Goal: Transaction & Acquisition: Purchase product/service

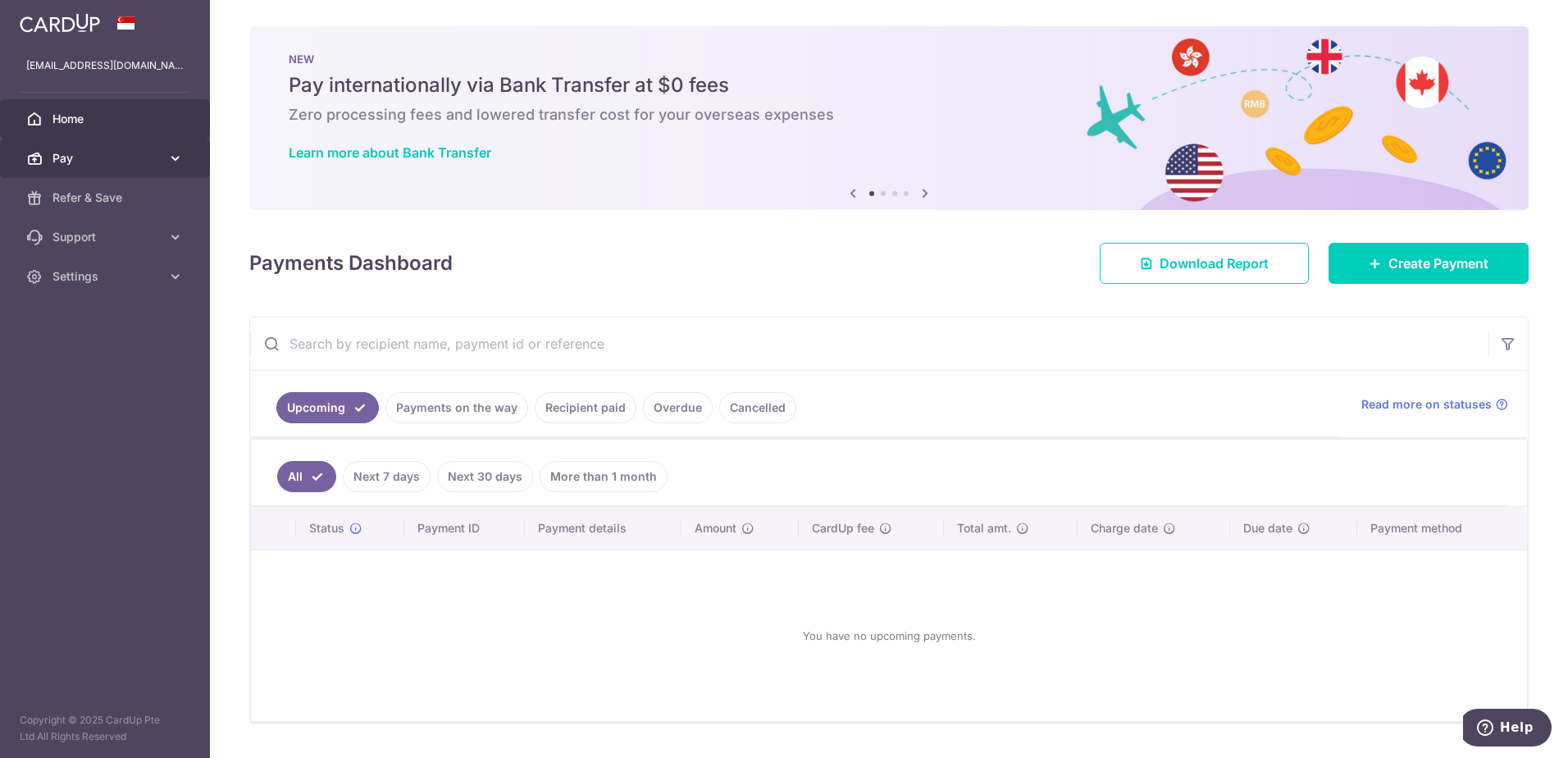
click at [153, 162] on span "Pay" at bounding box center [107, 159] width 108 height 17
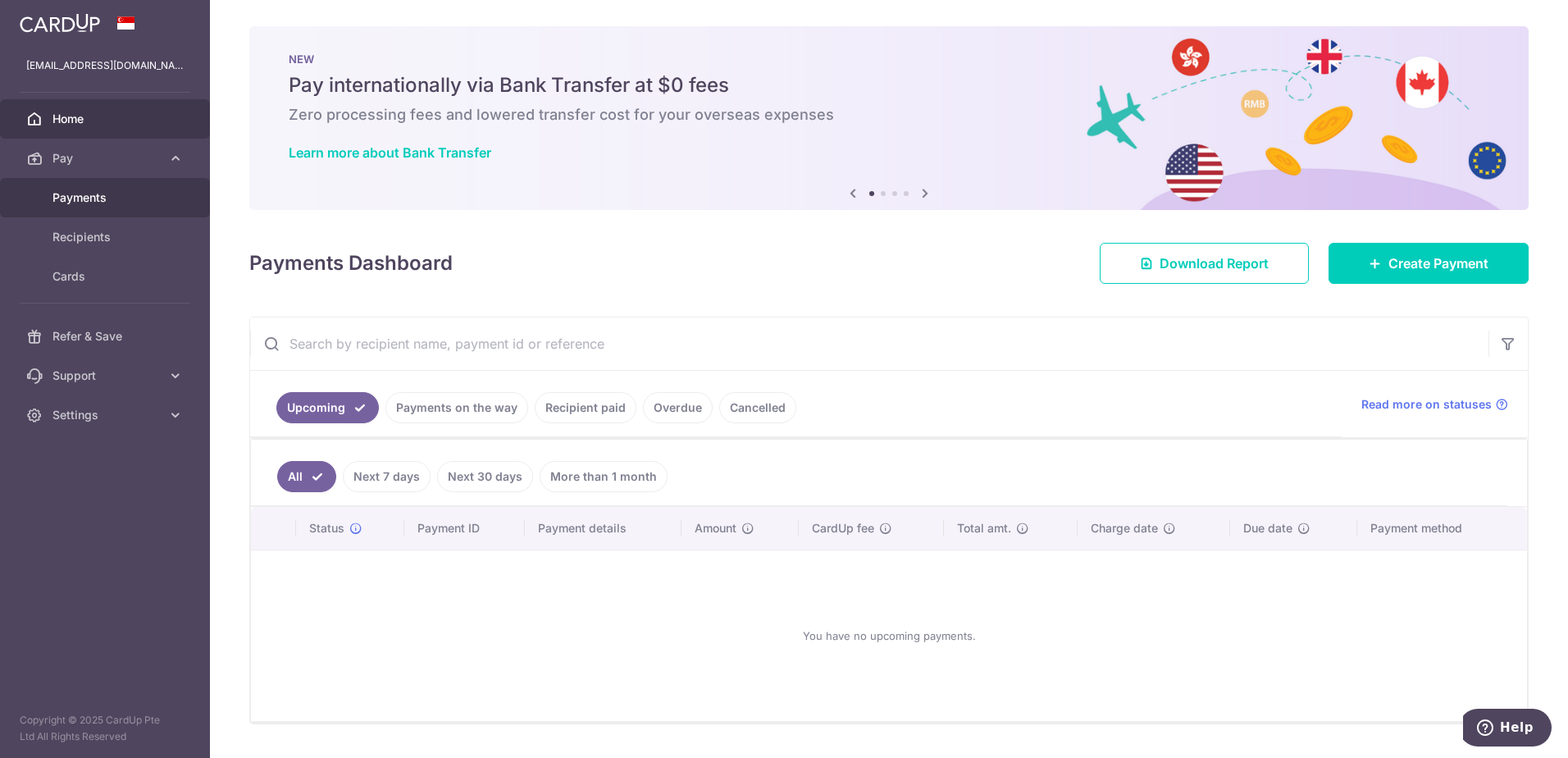
click at [108, 207] on link "Payments" at bounding box center [105, 197] width 210 height 39
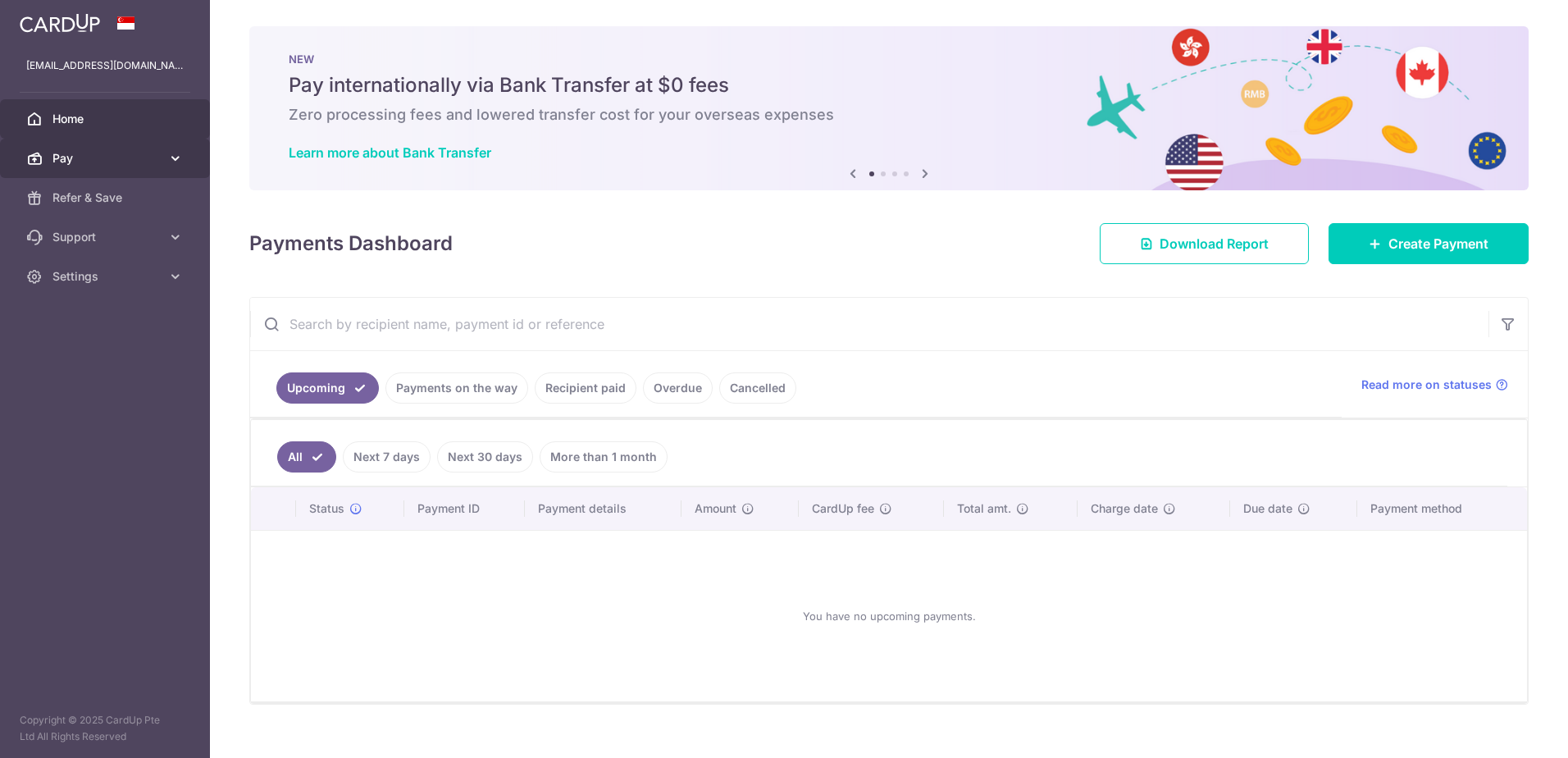
click at [116, 170] on link "Pay" at bounding box center [105, 158] width 210 height 39
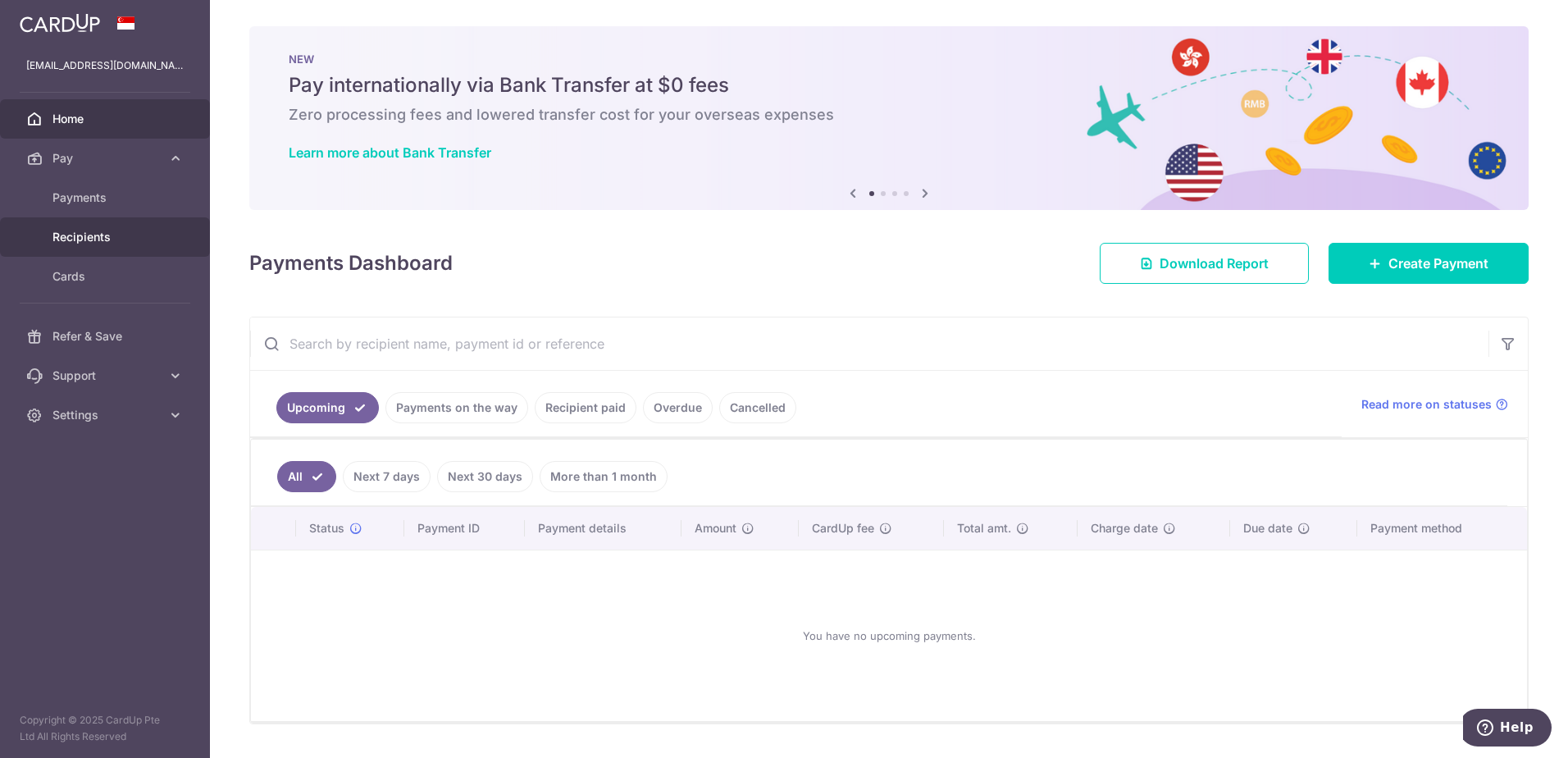
click at [111, 229] on span "Recipients" at bounding box center [107, 237] width 108 height 17
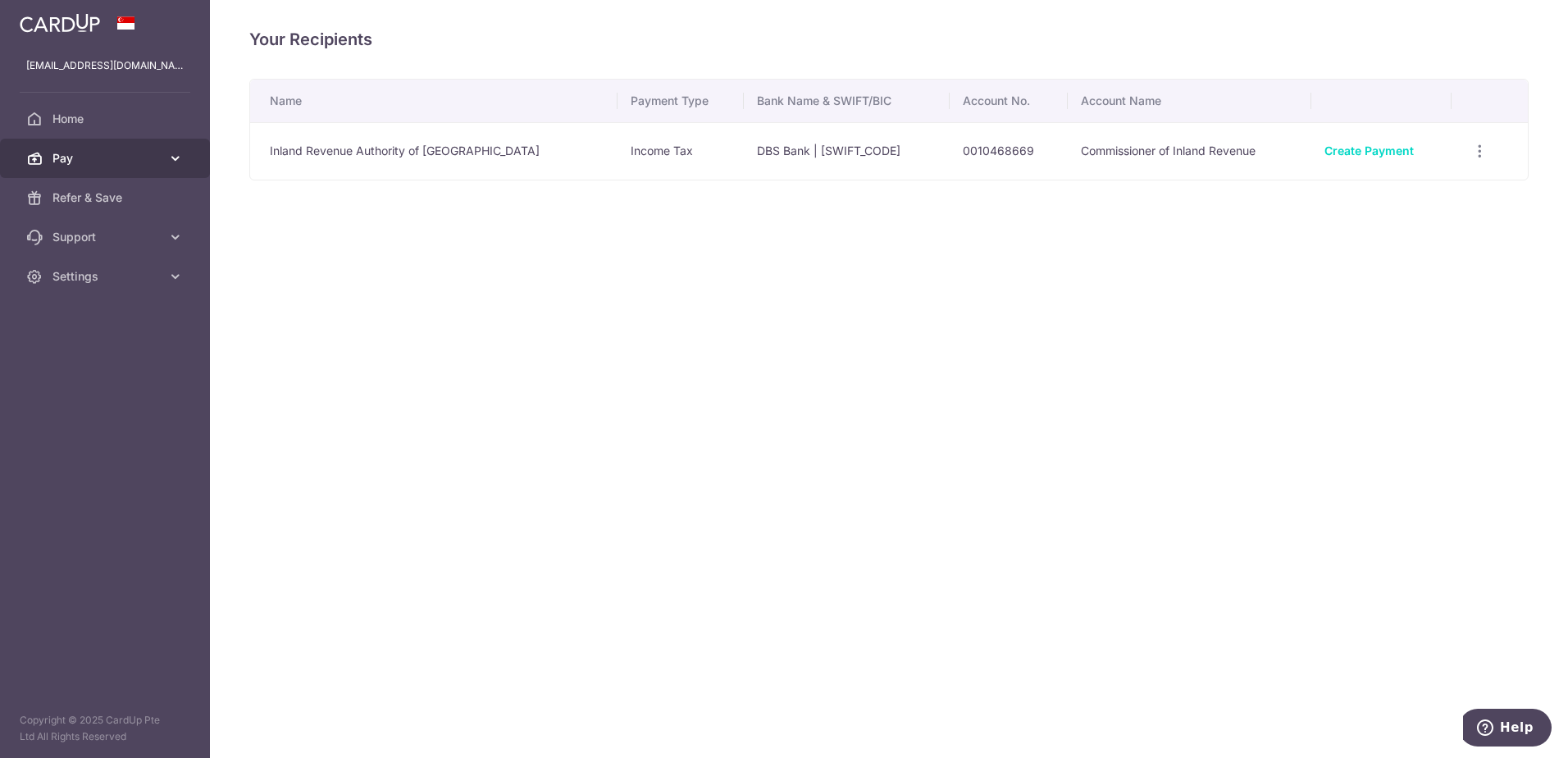
click at [196, 167] on link "Pay" at bounding box center [105, 158] width 210 height 39
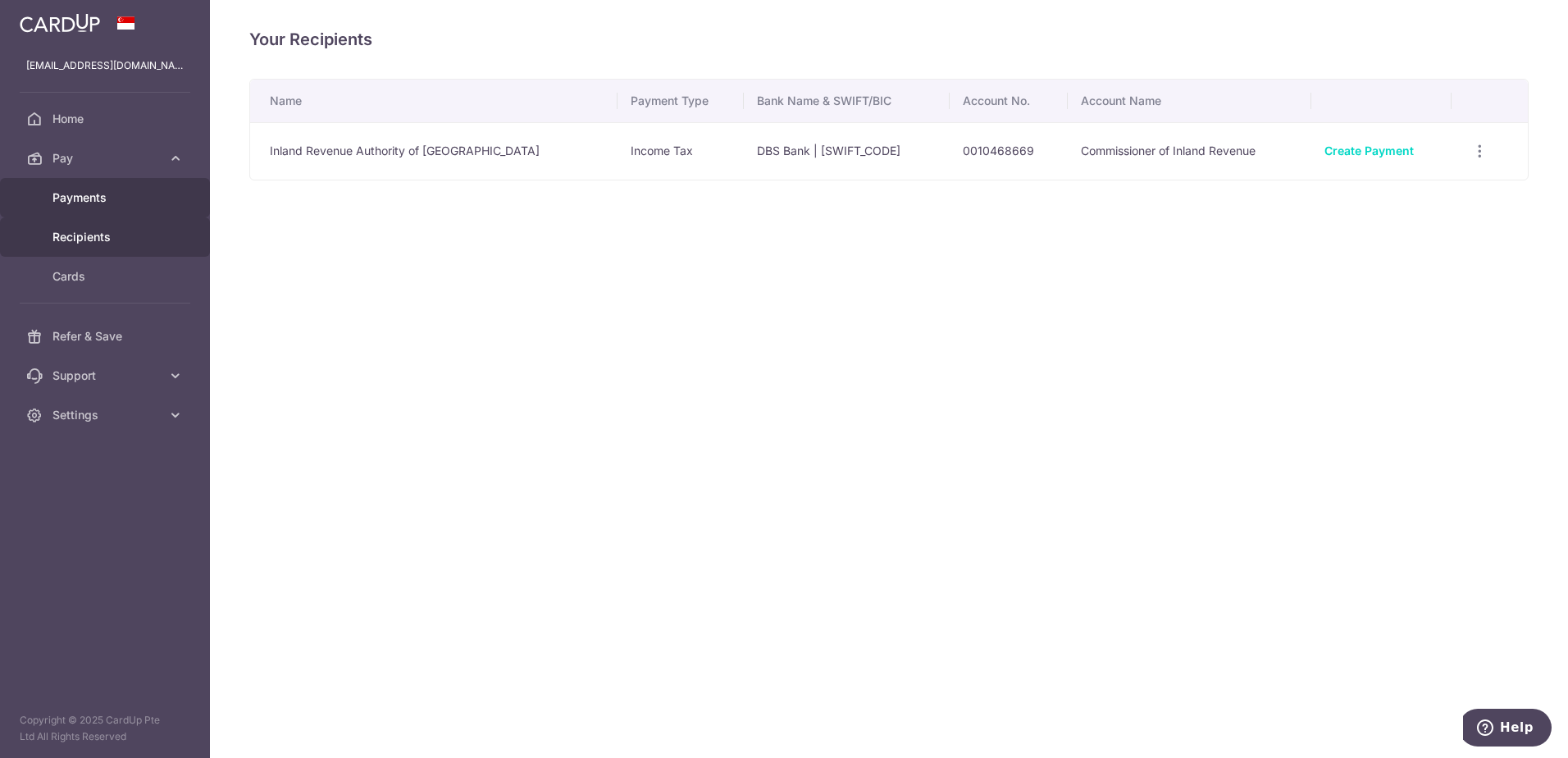
click at [132, 203] on span "Payments" at bounding box center [107, 198] width 108 height 17
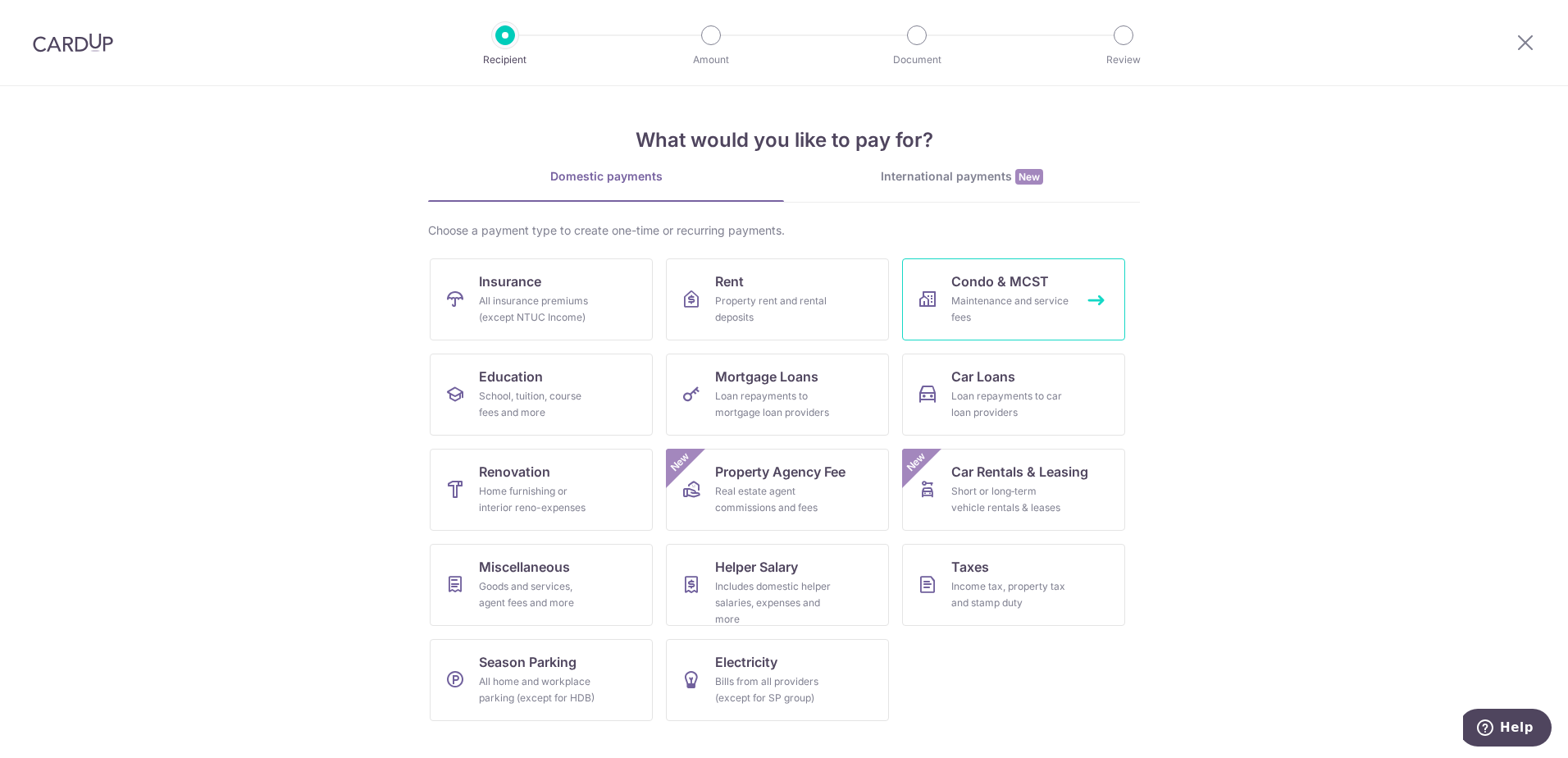
click at [1029, 322] on div "Maintenance and service fees" at bounding box center [1010, 308] width 118 height 33
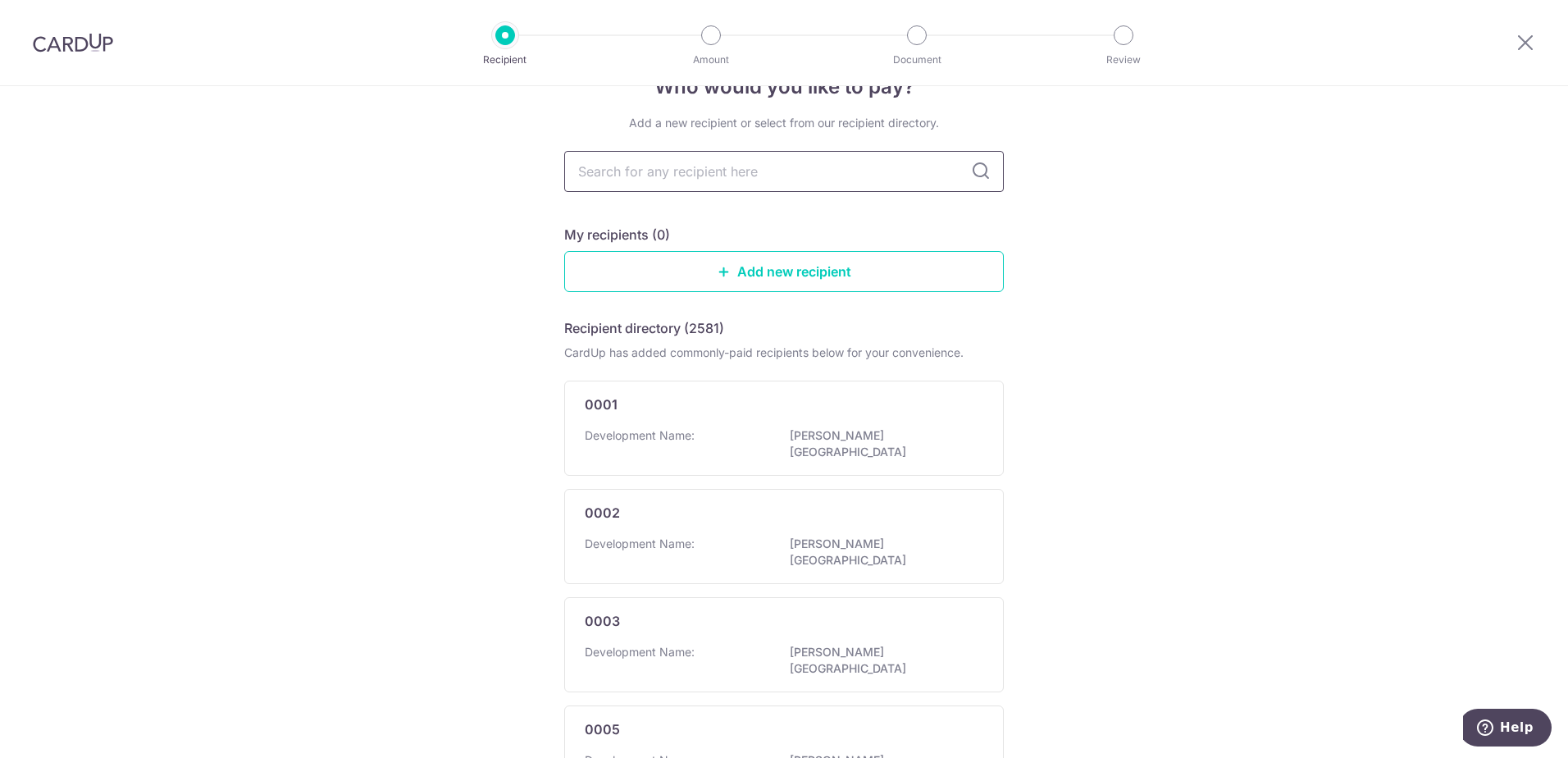
scroll to position [6, 0]
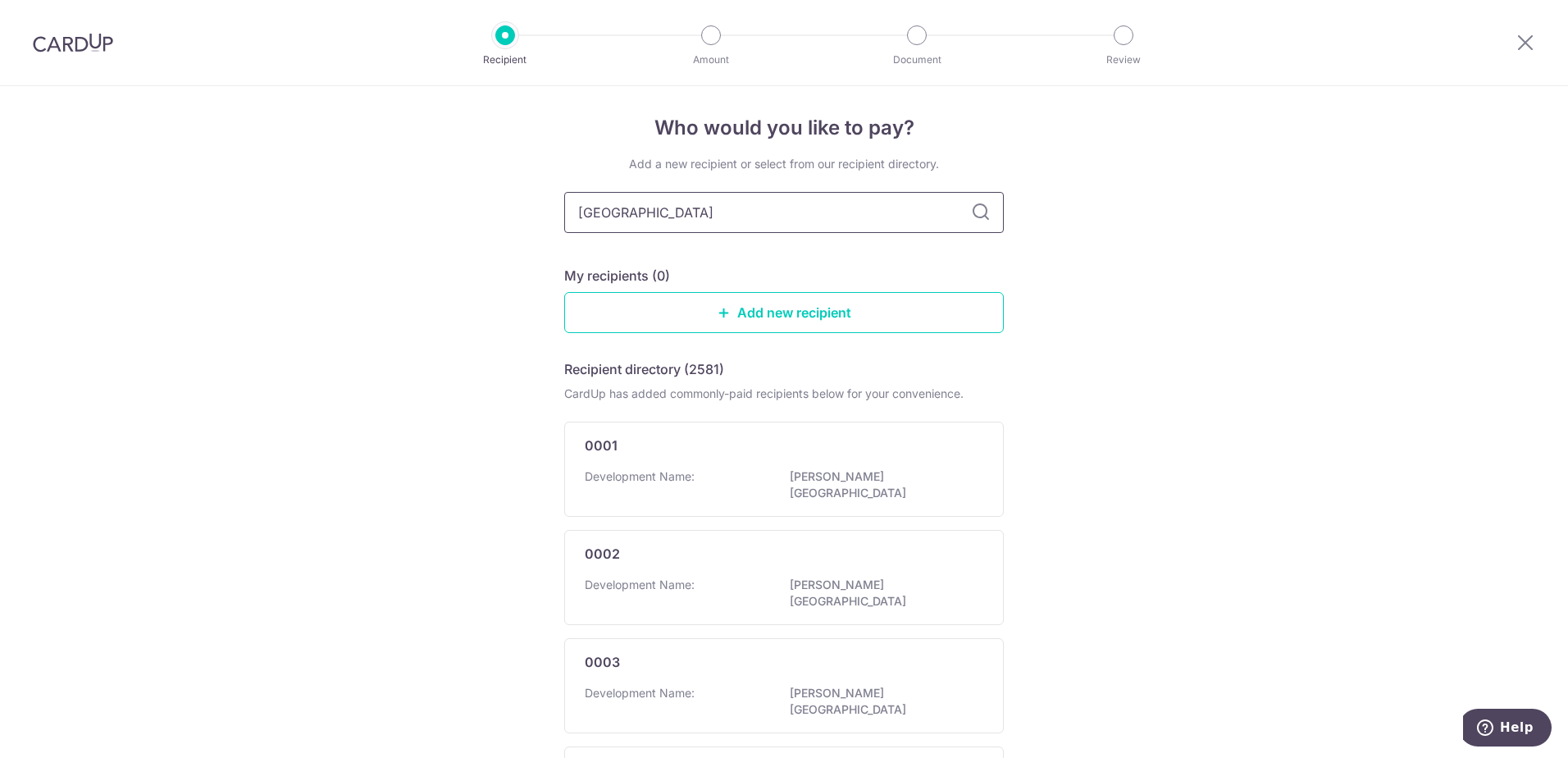
type input "clementi park"
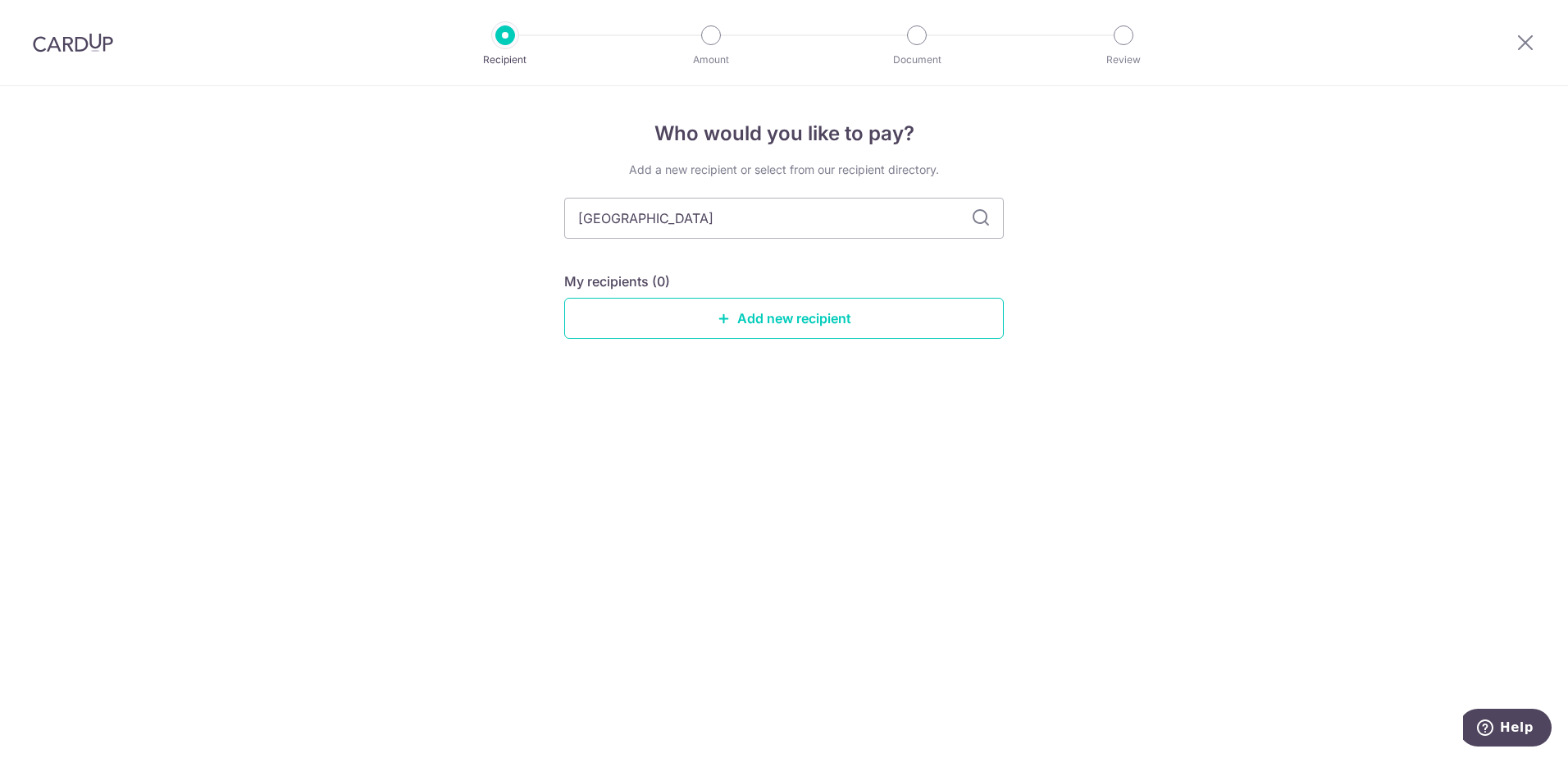
scroll to position [0, 0]
drag, startPoint x: 637, startPoint y: 222, endPoint x: 684, endPoint y: 218, distance: 47.2
click at [638, 222] on input "clementi park" at bounding box center [784, 218] width 439 height 41
drag, startPoint x: 692, startPoint y: 214, endPoint x: 632, endPoint y: 218, distance: 60.1
click at [632, 218] on input "clementi park" at bounding box center [784, 218] width 439 height 41
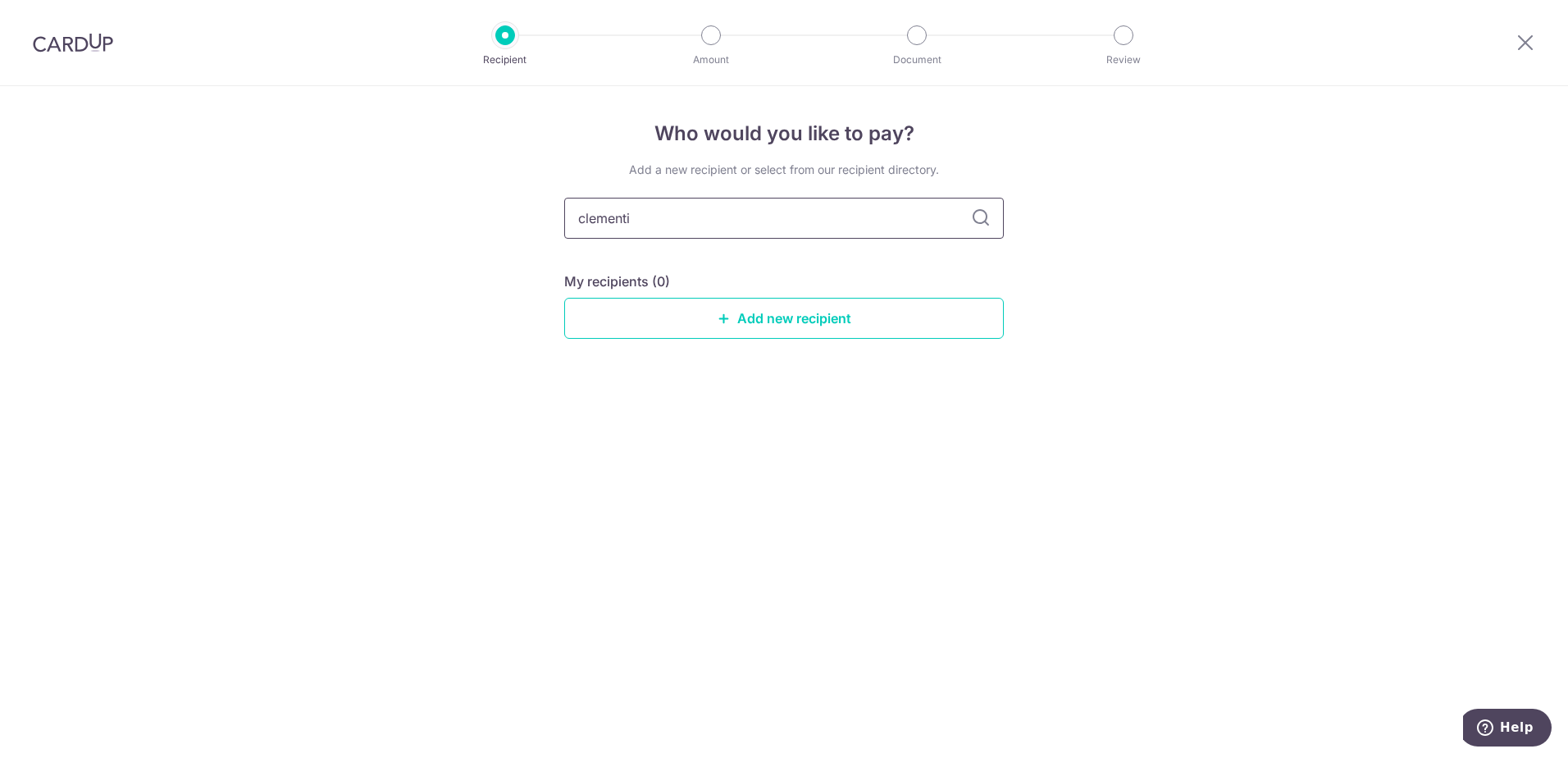
type input "clementi"
click at [979, 217] on icon at bounding box center [980, 218] width 20 height 20
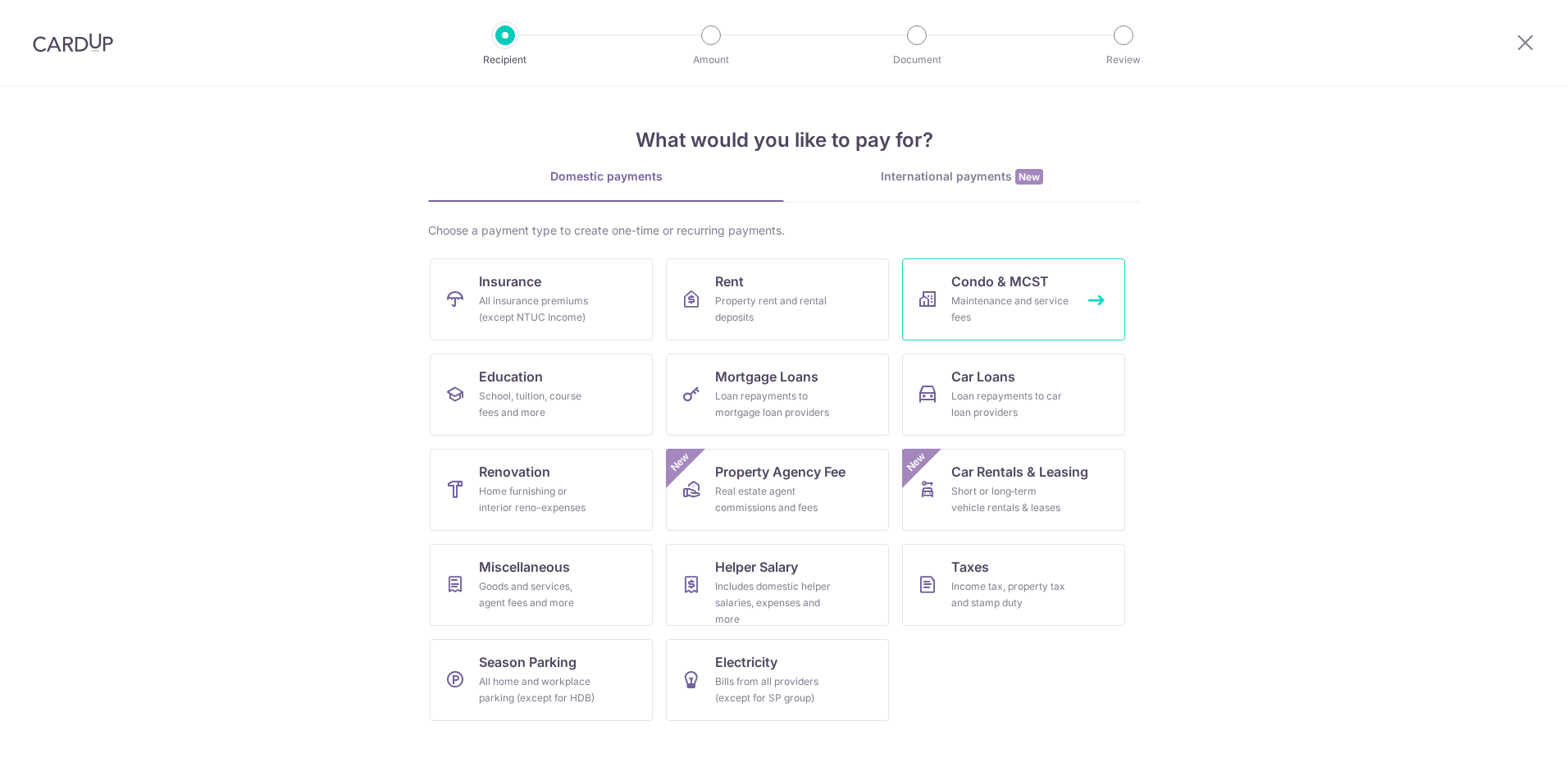
click at [1014, 292] on link "Condo & MCST Maintenance and service fees" at bounding box center [1013, 299] width 223 height 82
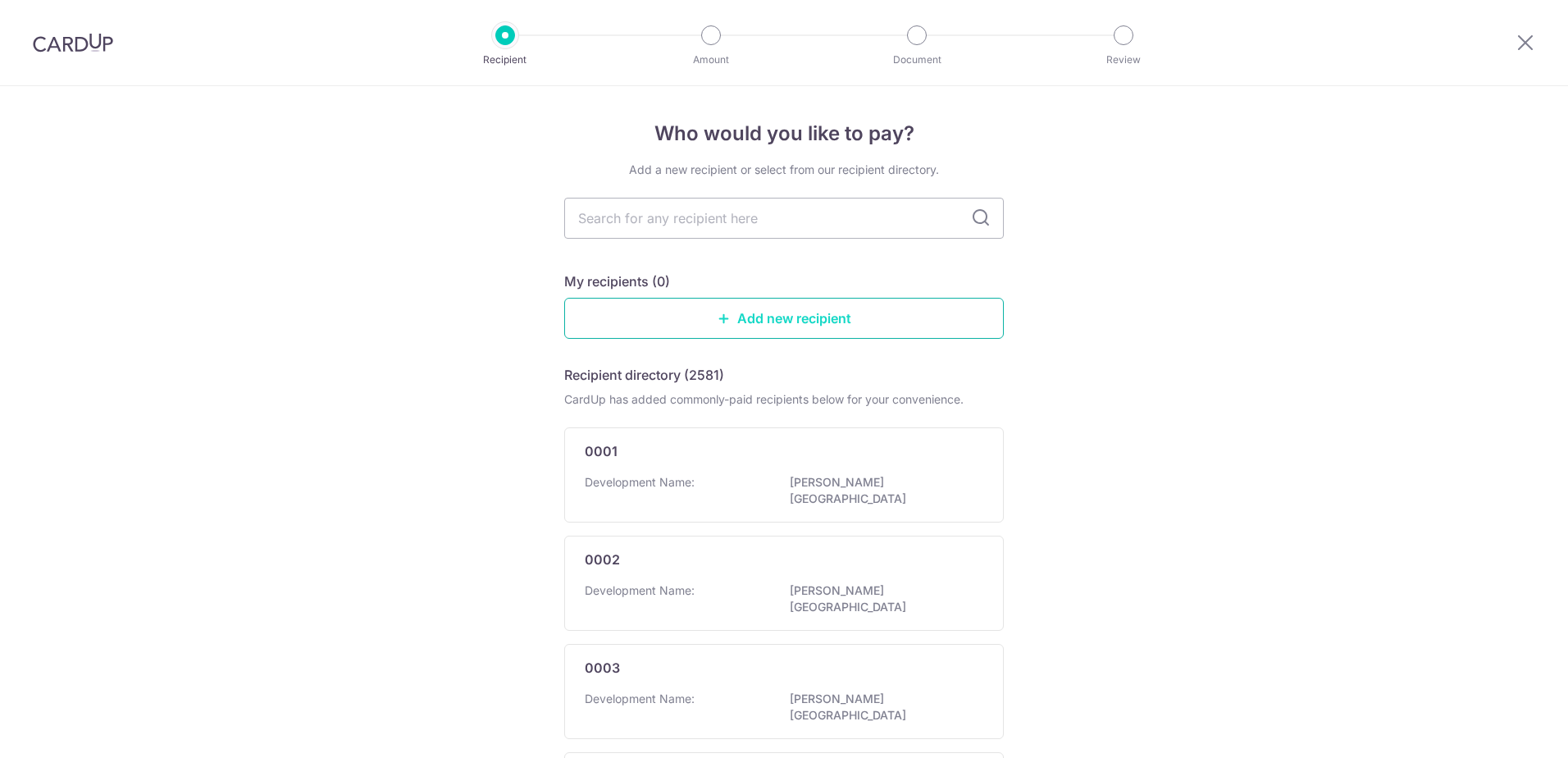
click at [797, 324] on link "Add new recipient" at bounding box center [784, 319] width 439 height 41
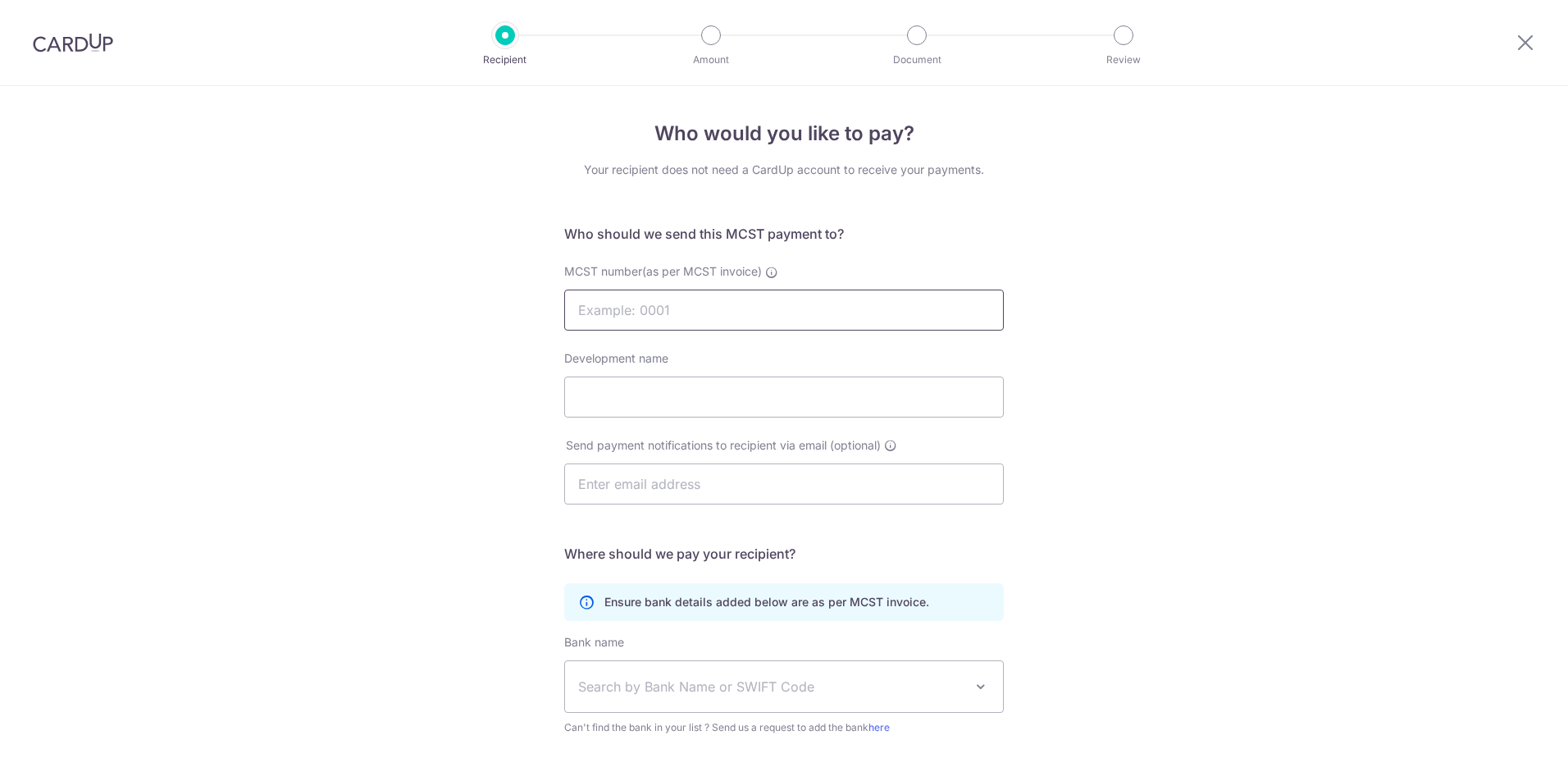
click at [748, 314] on input "MCST number(as per MCST invoice)" at bounding box center [784, 310] width 439 height 41
type input "MCST 903"
click at [703, 387] on input "Development name" at bounding box center [784, 397] width 439 height 41
type input "Clementi Park"
click at [701, 486] on input "text" at bounding box center [784, 484] width 439 height 41
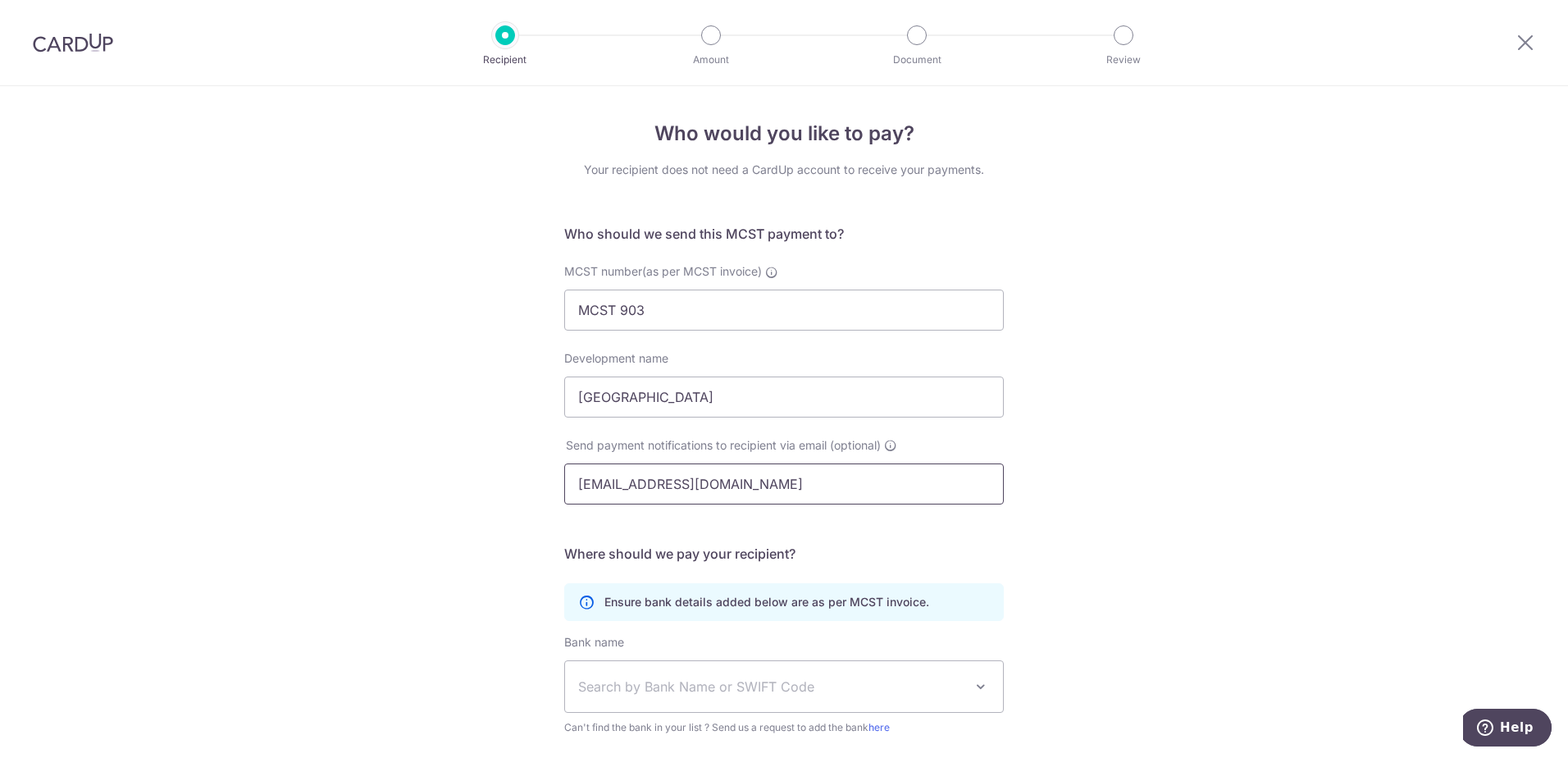
type input "clementiparkfeedbacks@gmail.com"
click at [343, 532] on div "Who would you like to pay? Your recipient does not need a CardUp account to rec…" at bounding box center [784, 520] width 1568 height 867
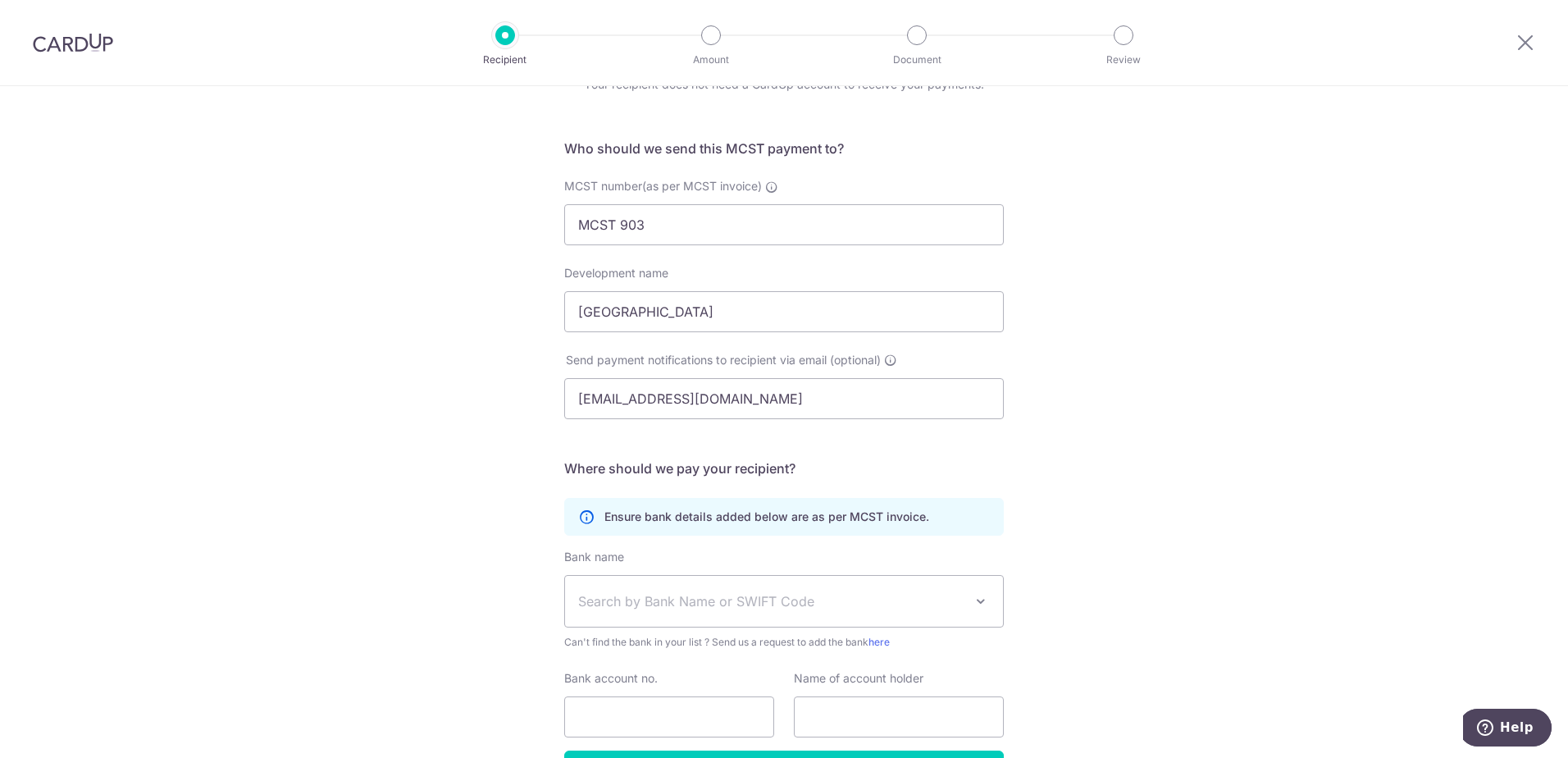
scroll to position [196, 0]
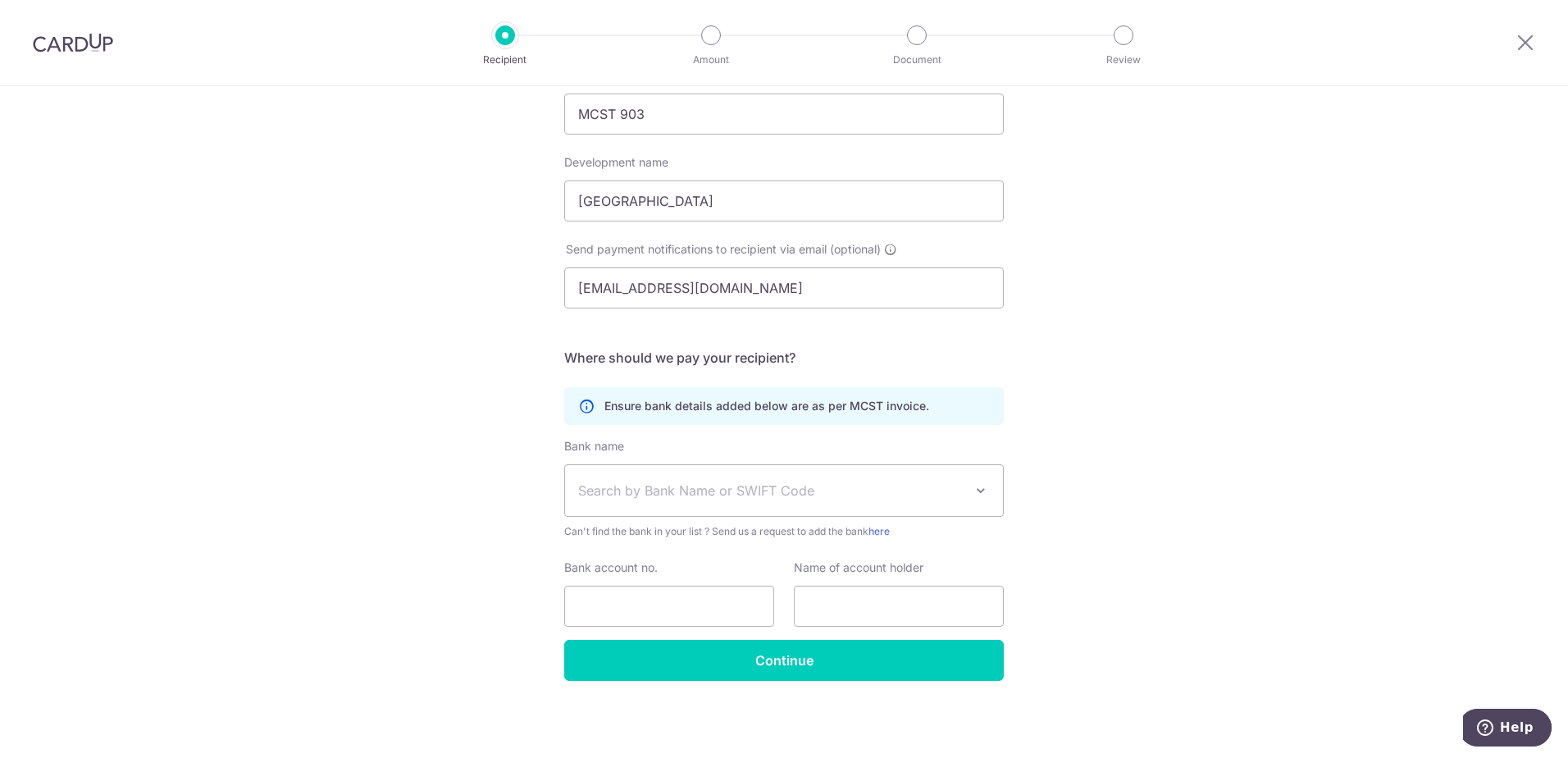
click at [764, 507] on span "Search by Bank Name or SWIFT Code" at bounding box center [784, 491] width 438 height 50
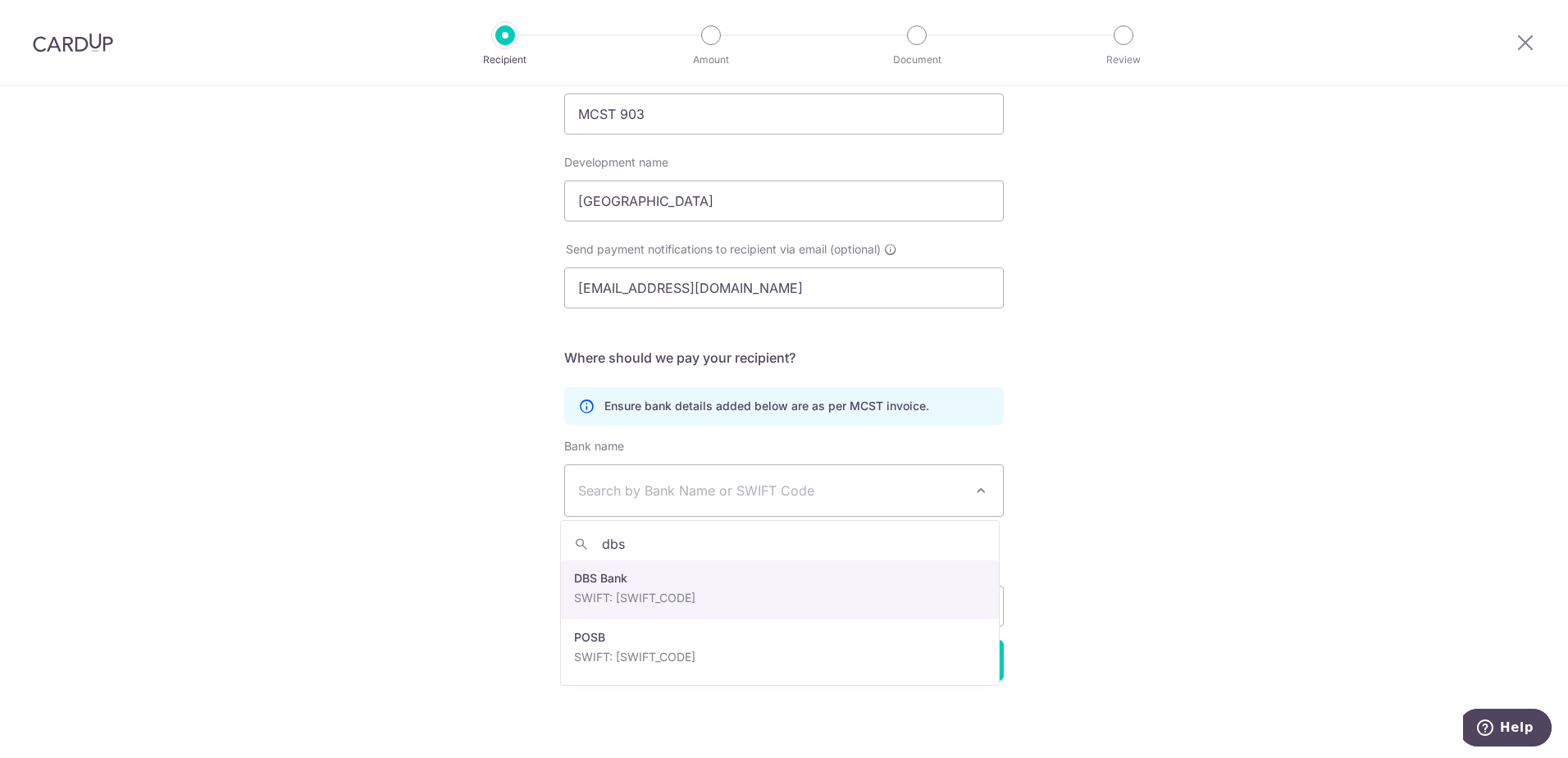
type input "dbs"
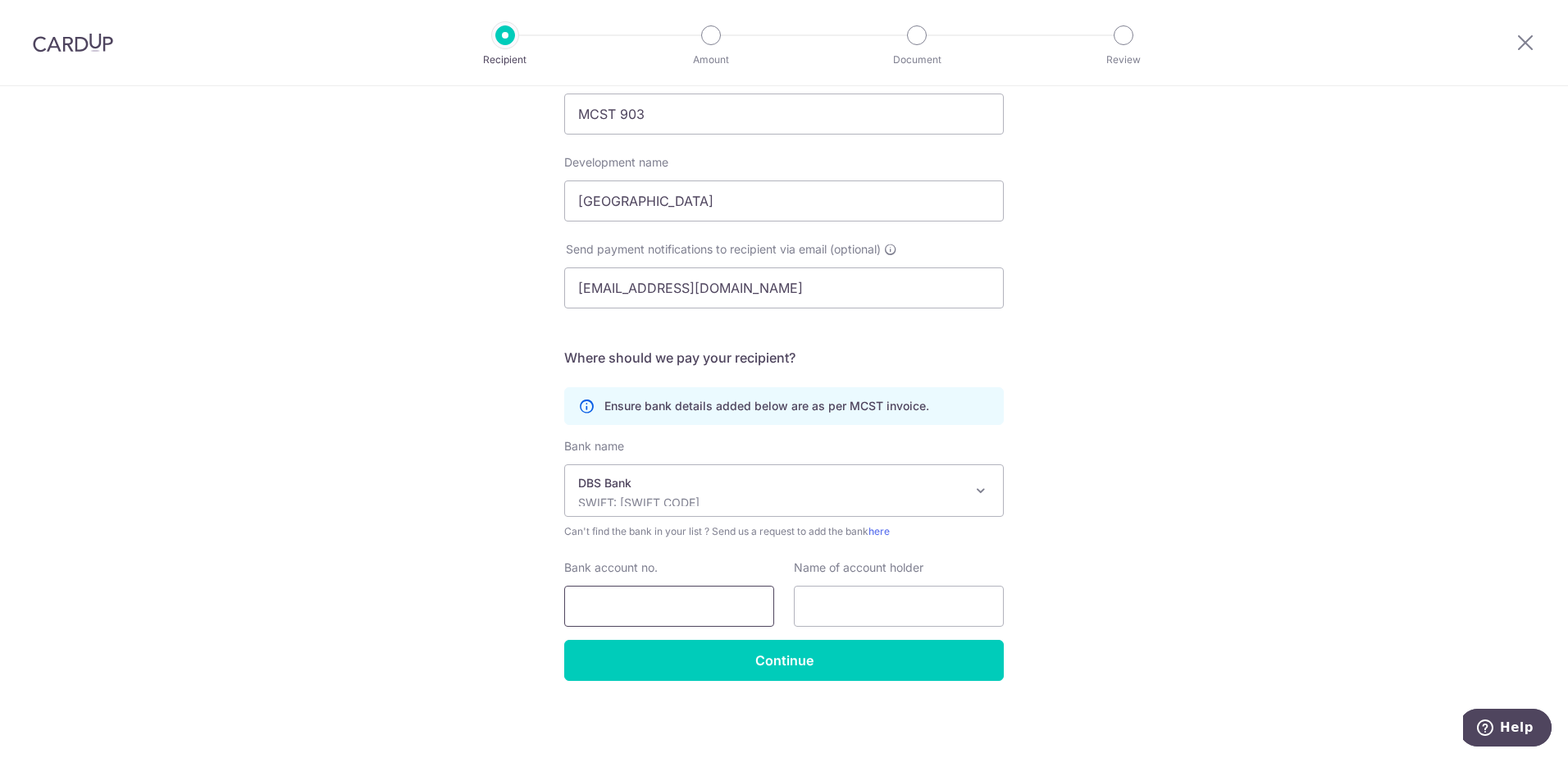
select select "6"
click at [621, 613] on input "Bank account no." at bounding box center [669, 606] width 210 height 41
paste input ": 020 003942 6,"
click at [659, 607] on input ": 020 003942 6," at bounding box center [669, 606] width 210 height 41
type input "0200039426"
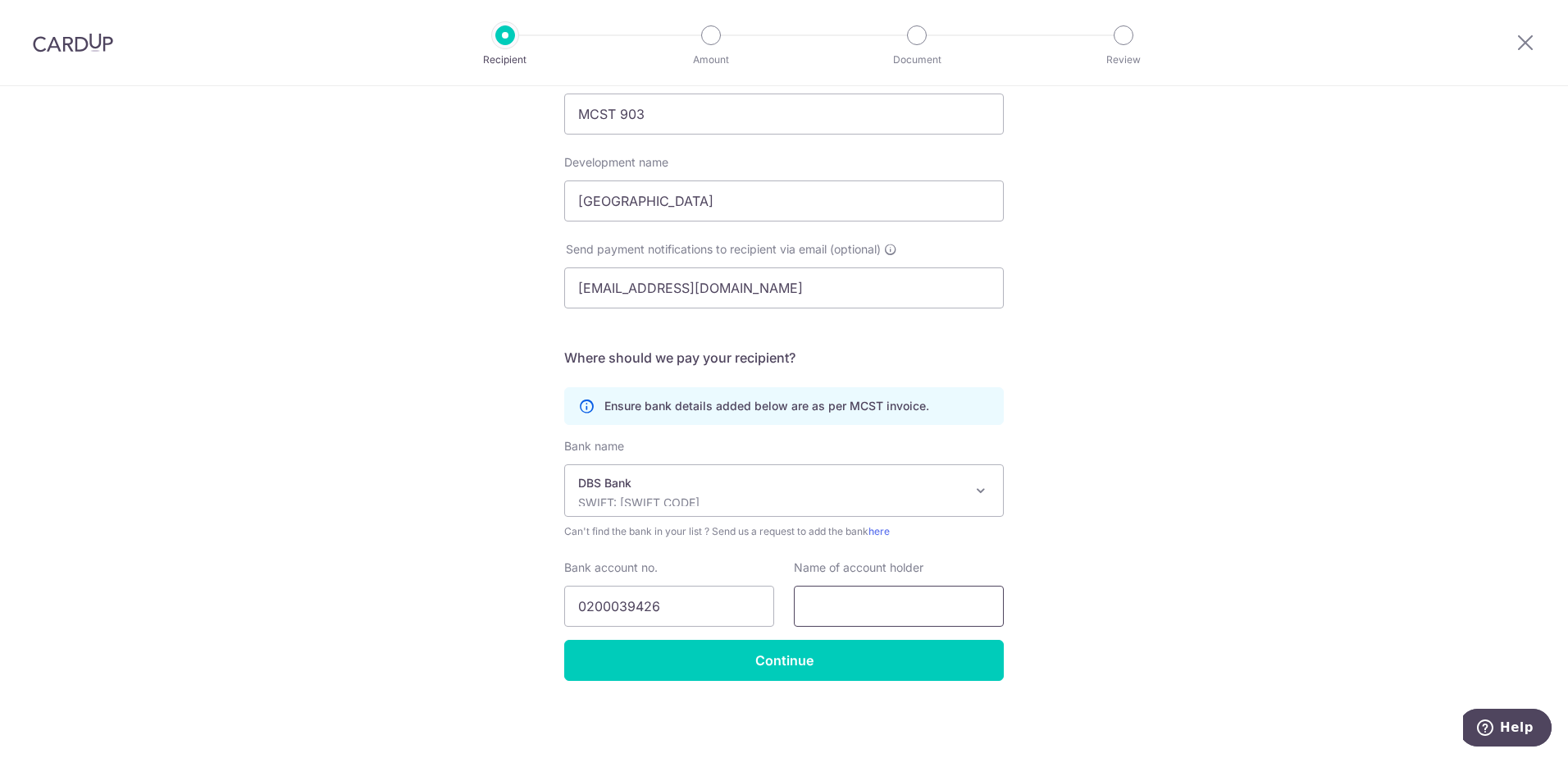
click at [822, 606] on input "text" at bounding box center [898, 606] width 210 height 41
paste input "THE MANAGEMENT CORPORATION STRATA TITLE PLAN NO. 903"
drag, startPoint x: 867, startPoint y: 608, endPoint x: 706, endPoint y: 608, distance: 161.0
click at [706, 608] on div "Bank account no. 0200039426 Name of account holder THE MANAGEMENT CORPORATION S…" at bounding box center [783, 593] width 459 height 67
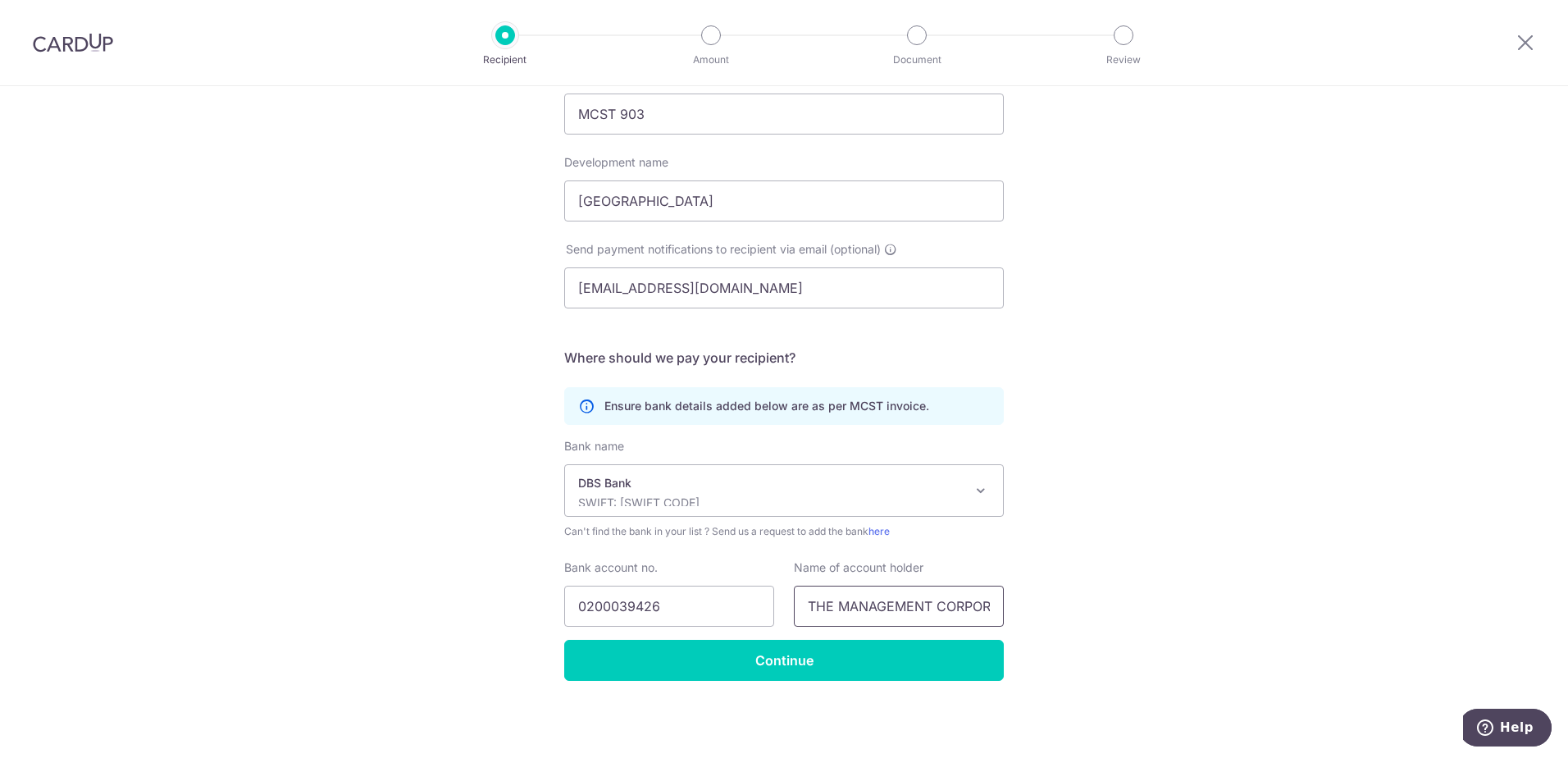
click at [795, 606] on input "THE MANAGEMENT CORPORATION STRATA TITLE PLAN NO. 903" at bounding box center [898, 606] width 210 height 41
click at [806, 608] on input "THE MANAGEMENT CORPORATION STRATA TITLE PLAN NO. 903" at bounding box center [898, 606] width 210 height 41
type input "THE MANAGEMENT CORPORATION STRATA TITLE PLAN NO. 903"
click at [781, 652] on input "Continue" at bounding box center [784, 660] width 439 height 41
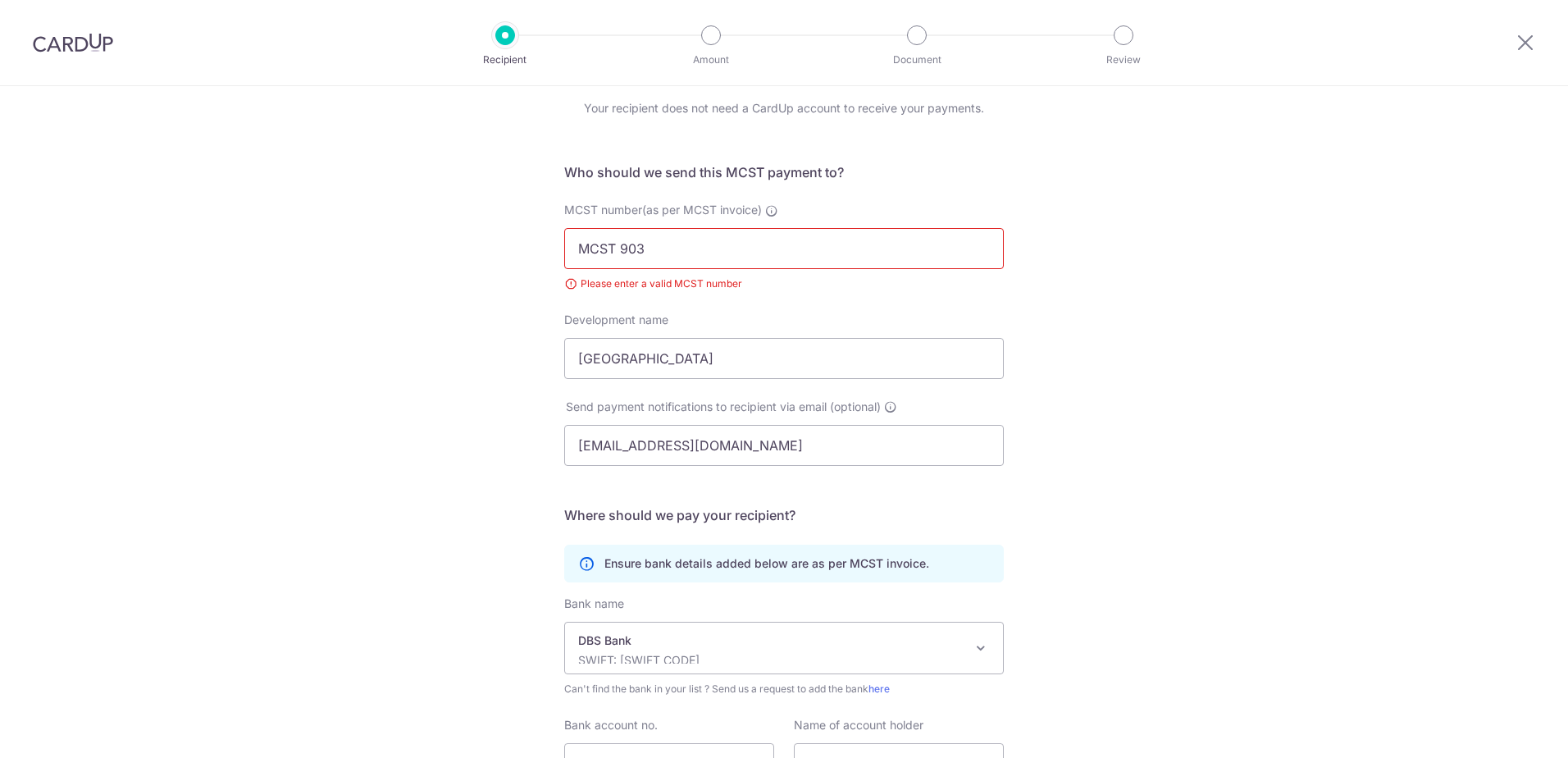
scroll to position [55, 0]
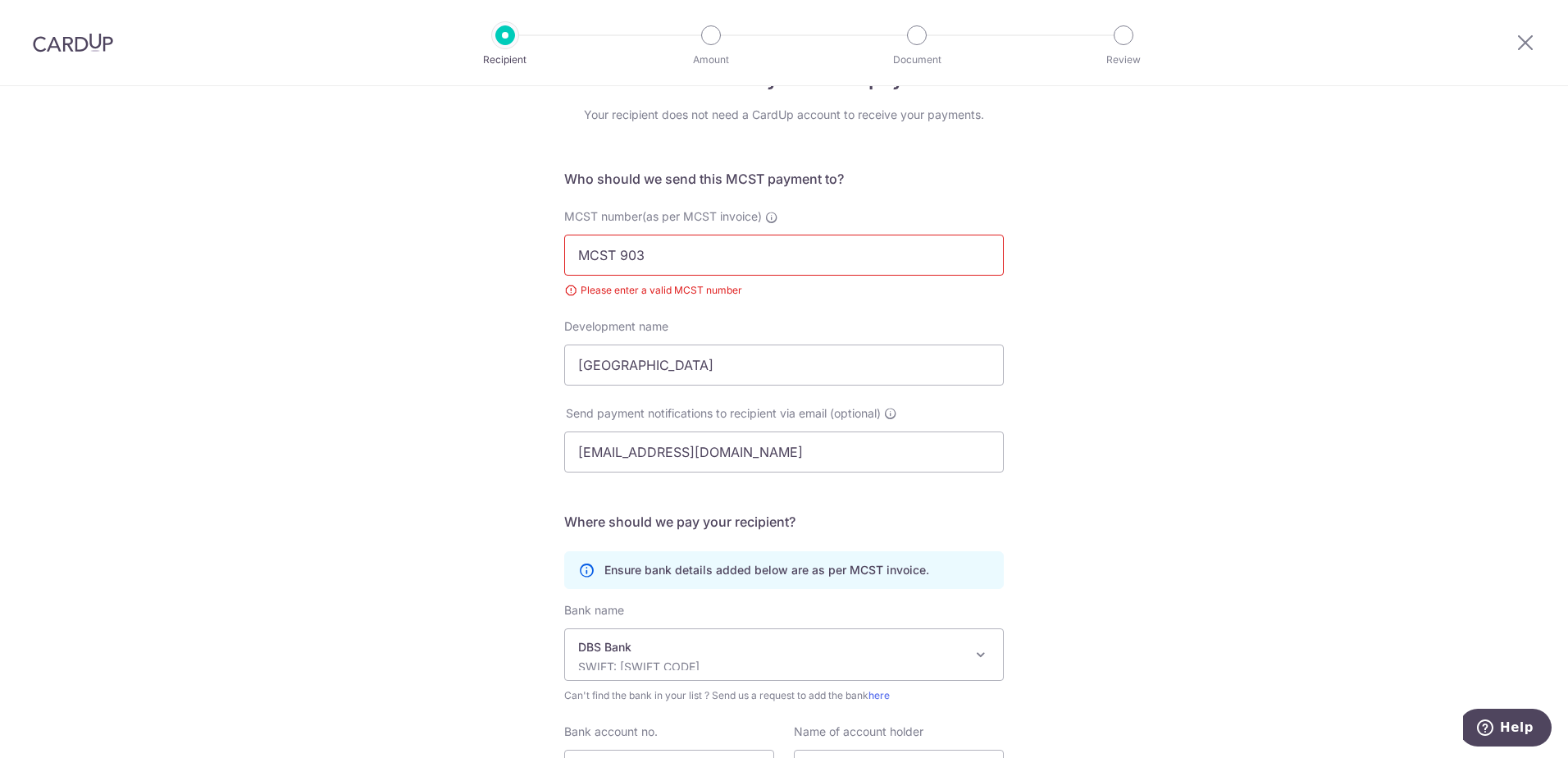
drag, startPoint x: 620, startPoint y: 255, endPoint x: 544, endPoint y: 252, distance: 76.1
click at [544, 252] on div "Who would you like to pay? Your recipient does not need a CardUp account to rec…" at bounding box center [784, 476] width 1568 height 891
type input "903"
click at [478, 296] on div "Who would you like to pay? Your recipient does not need a CardUp account to rec…" at bounding box center [784, 476] width 1568 height 891
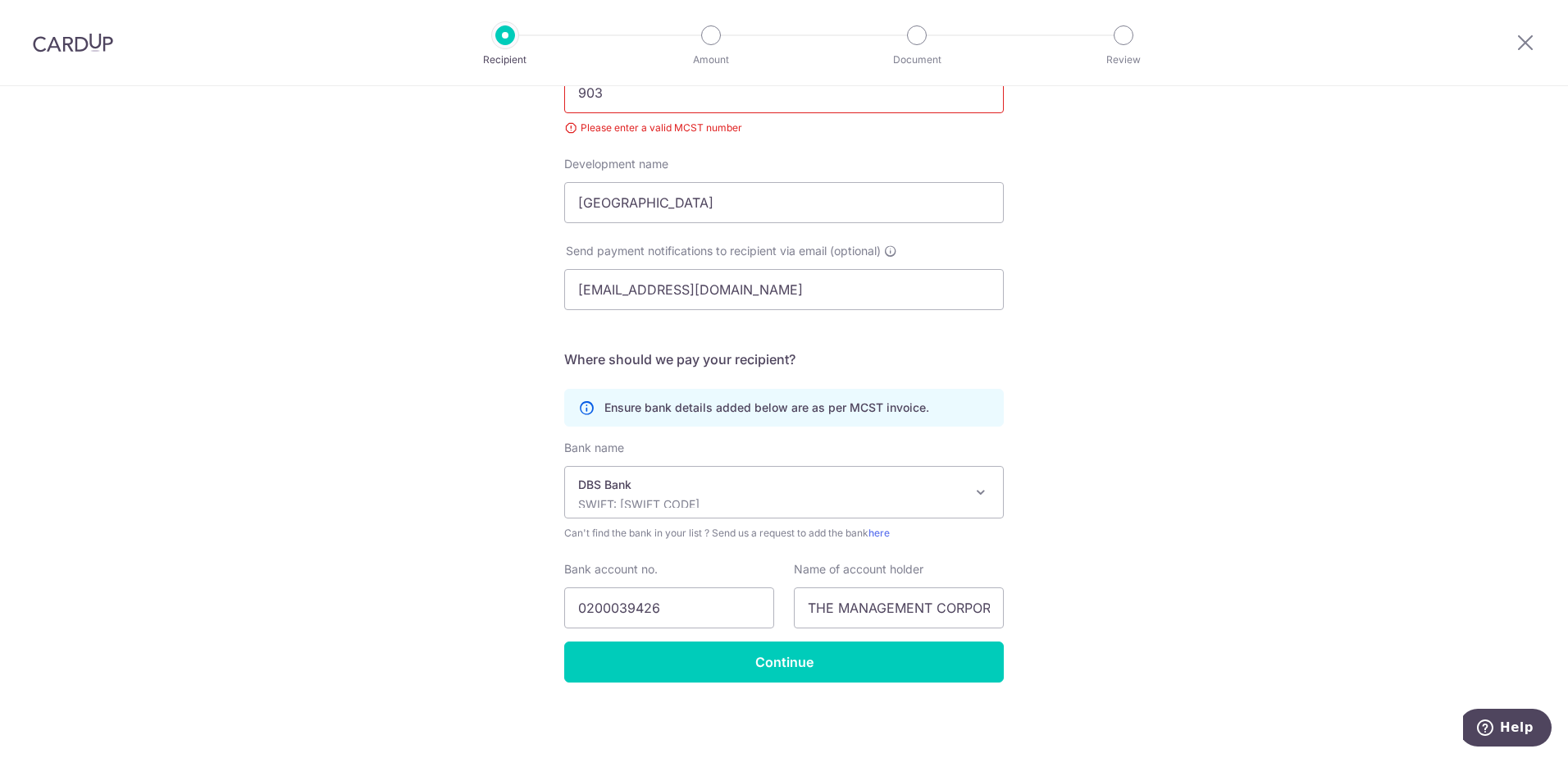
scroll to position [219, 0]
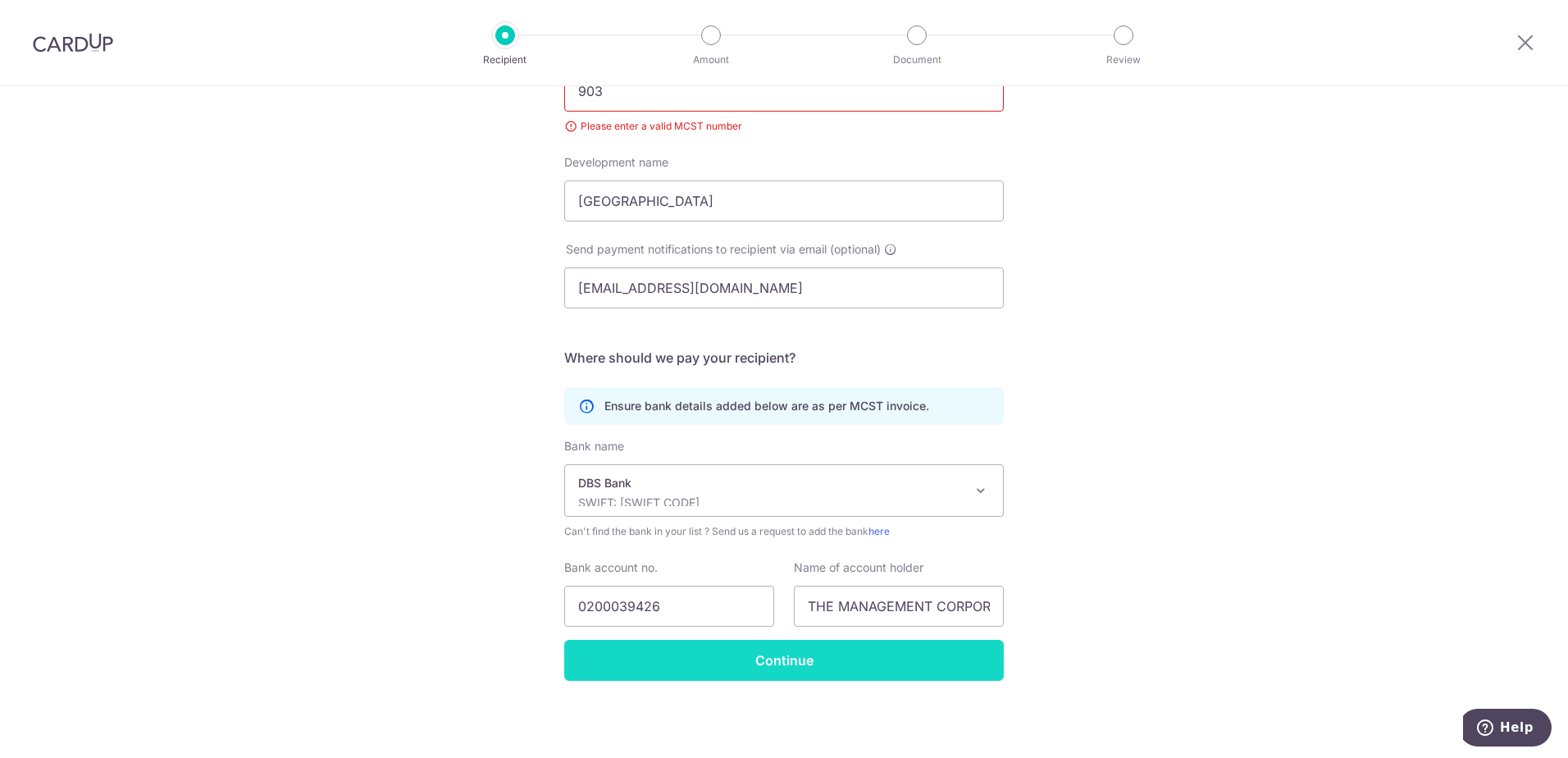
click at [778, 666] on input "Continue" at bounding box center [784, 660] width 439 height 41
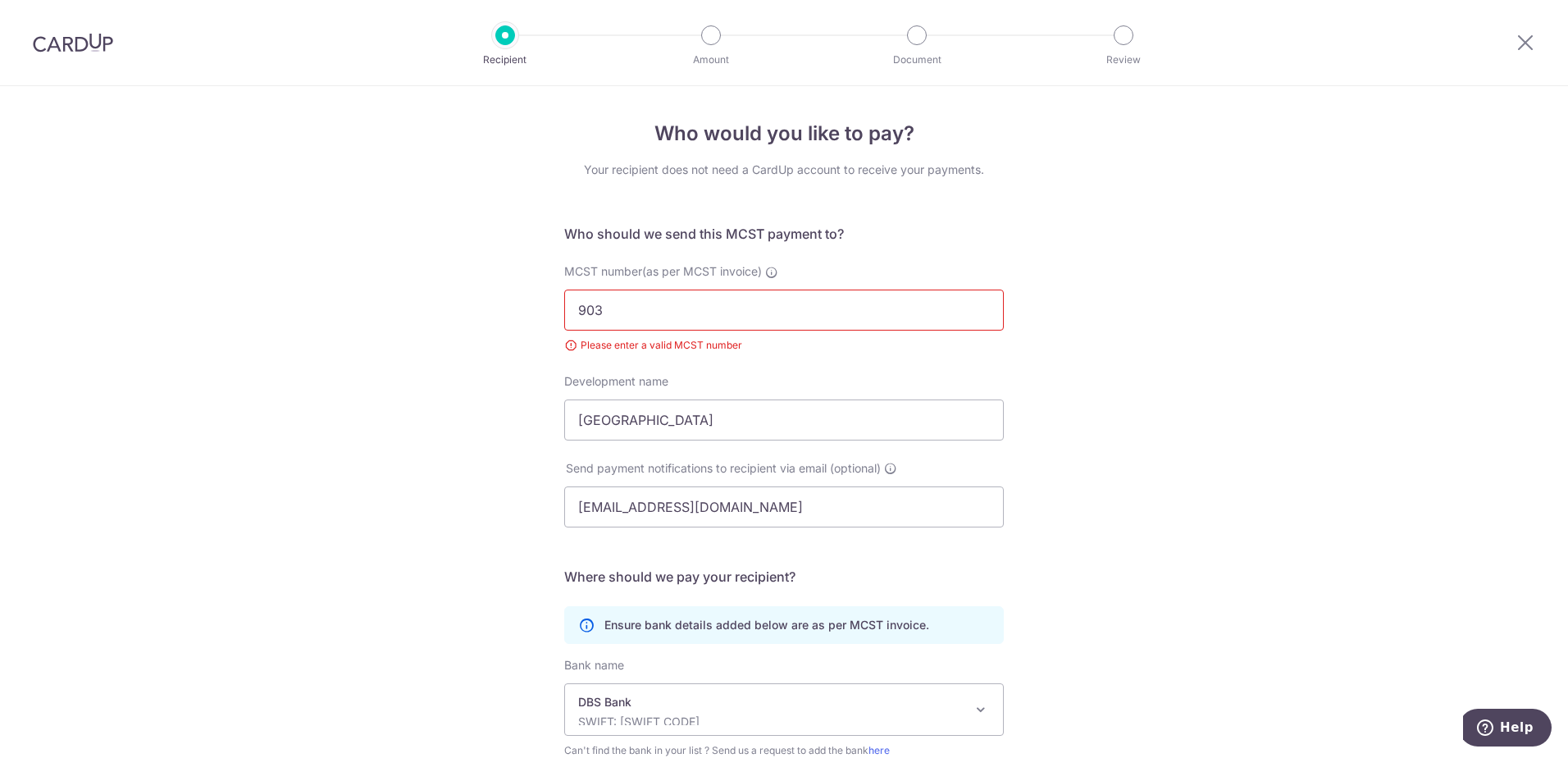
click at [771, 266] on icon at bounding box center [772, 272] width 13 height 13
click at [771, 290] on input "903" at bounding box center [784, 310] width 439 height 41
type input "0903"
click at [368, 379] on div "Who would you like to pay? Your recipient does not need a CardUp account to rec…" at bounding box center [784, 531] width 1568 height 891
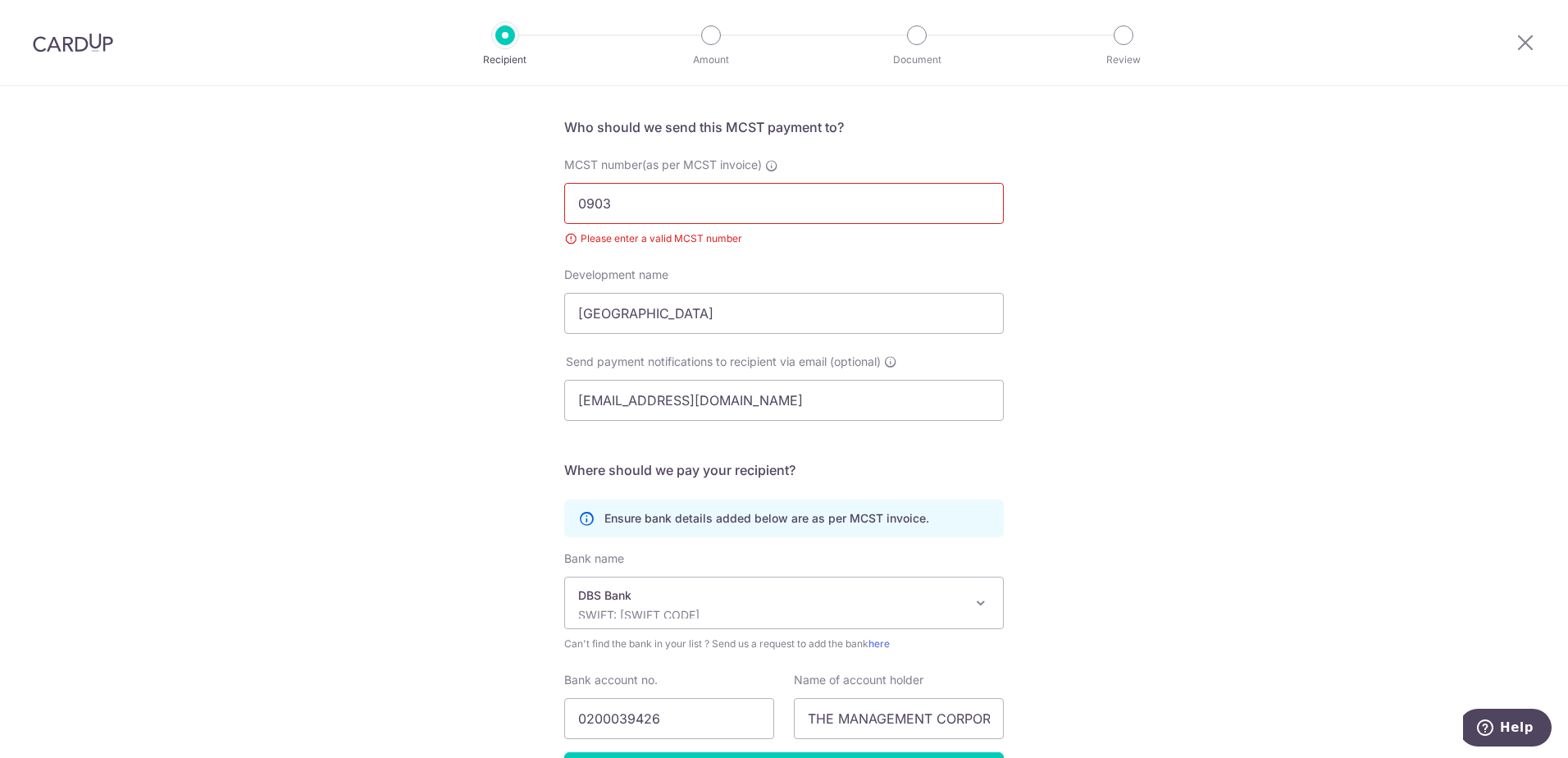
scroll to position [219, 0]
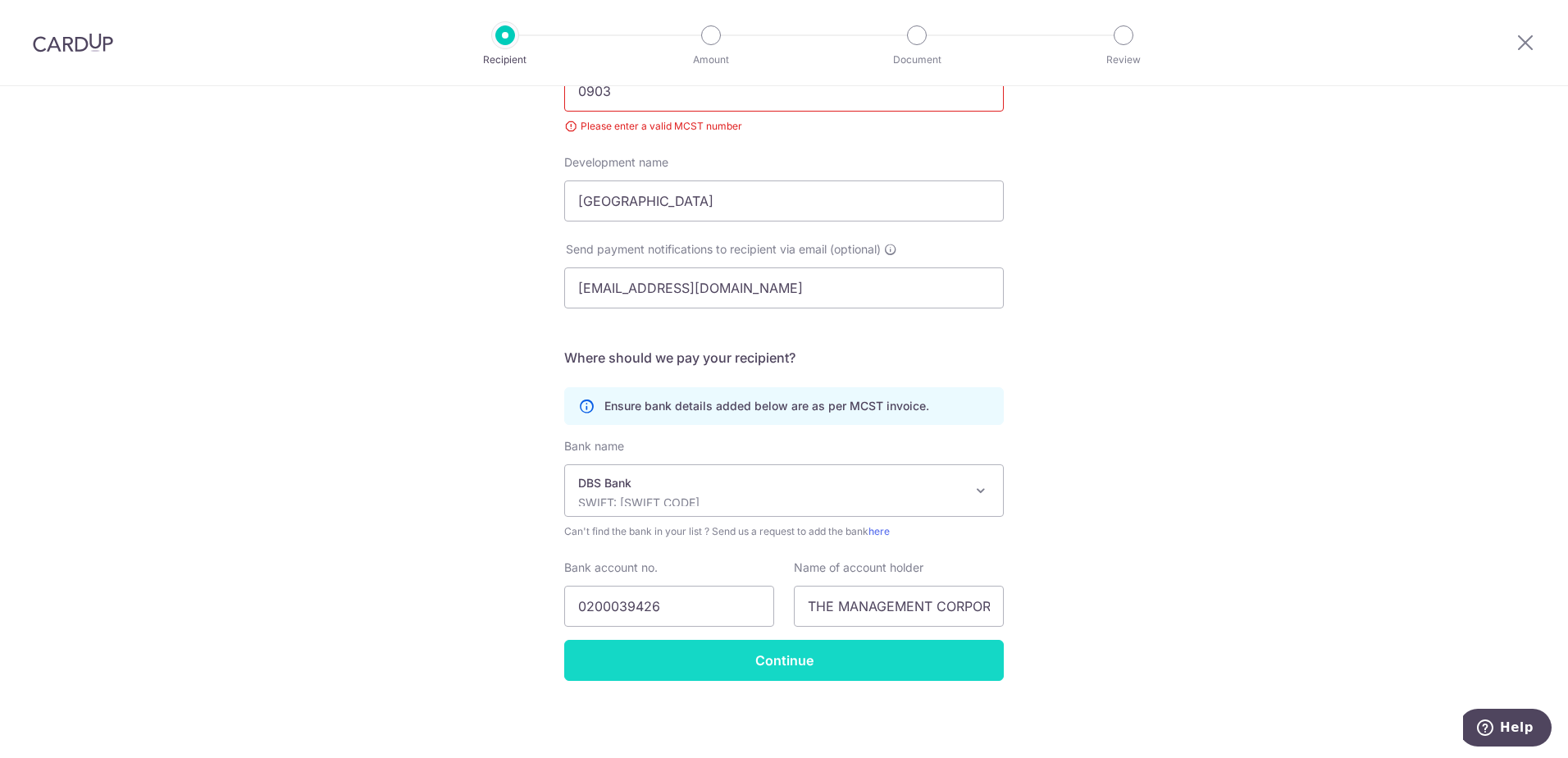
click at [761, 676] on input "Continue" at bounding box center [784, 660] width 439 height 41
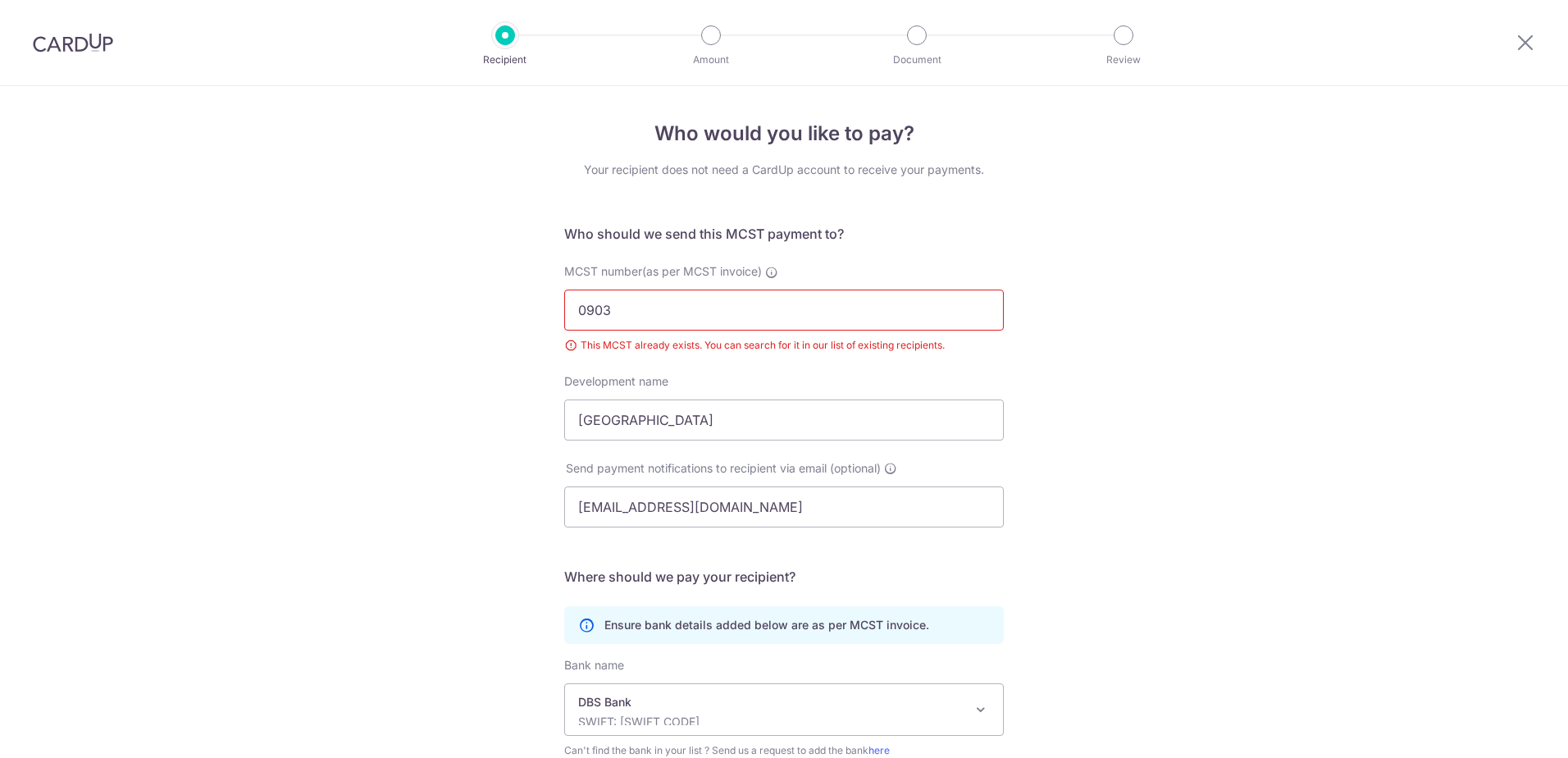
scroll to position [219, 0]
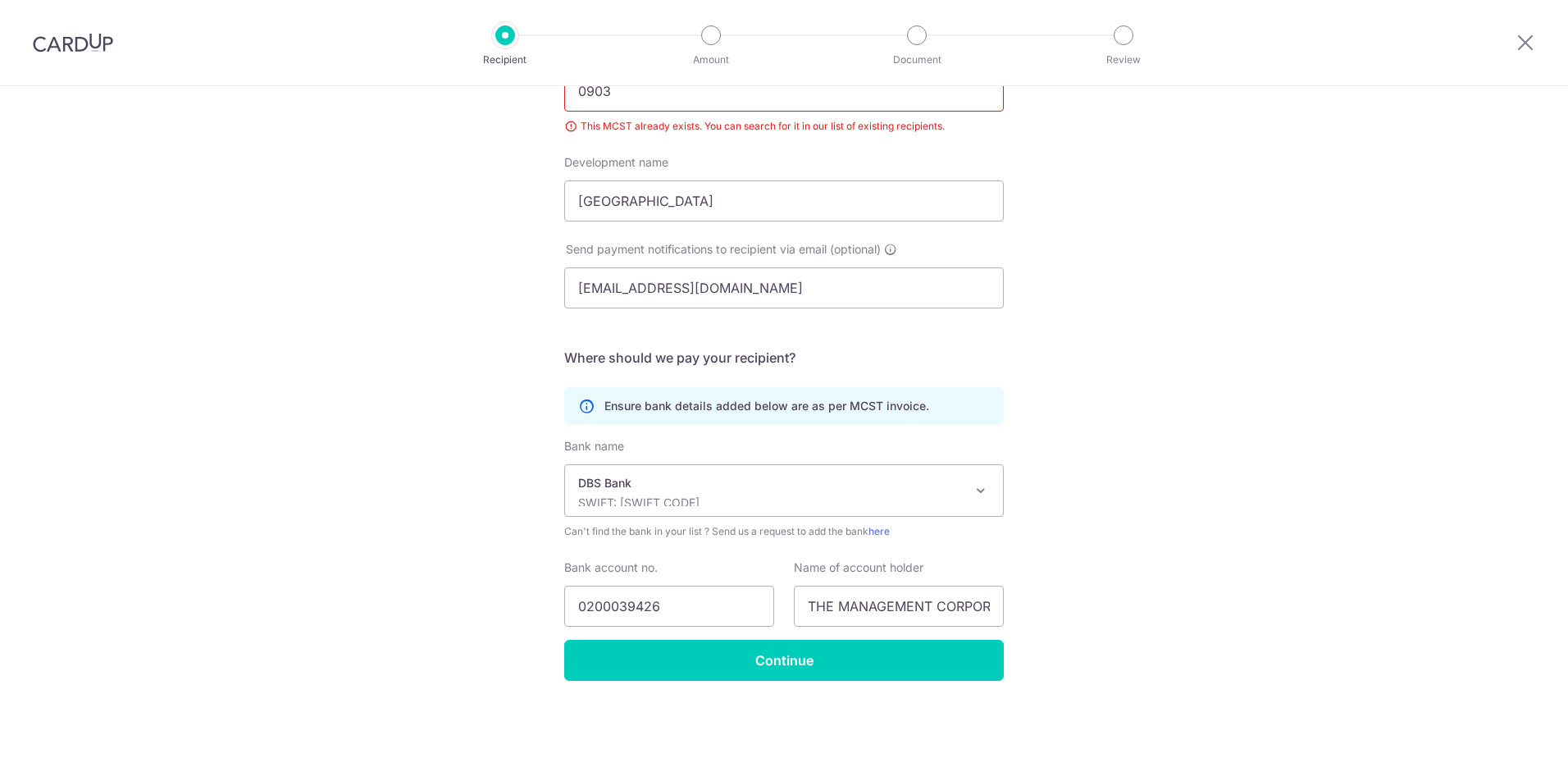
click at [464, 307] on div "Who would you like to pay? Your recipient does not need a CardUp account to rec…" at bounding box center [784, 312] width 1568 height 891
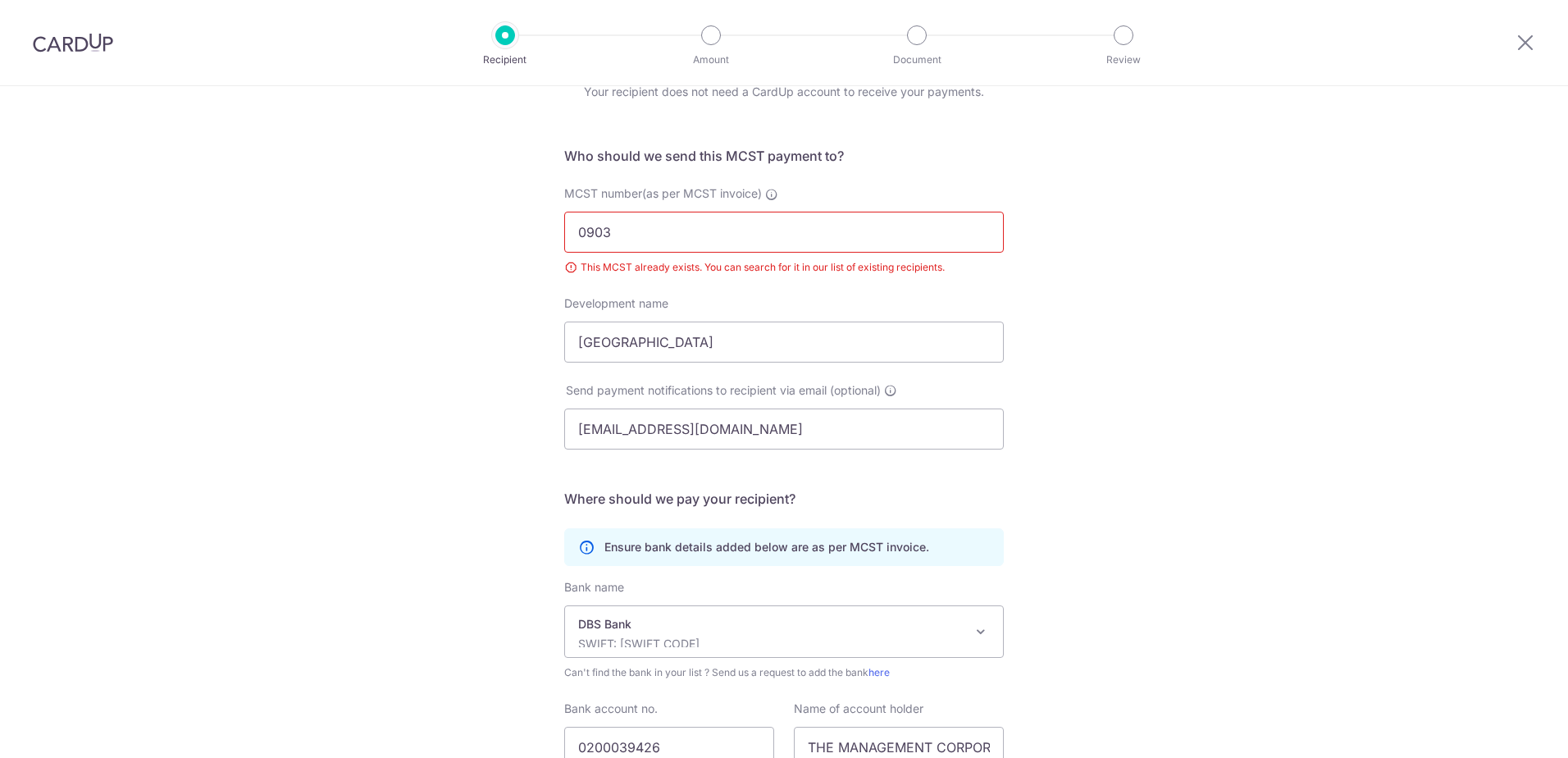
scroll to position [55, 0]
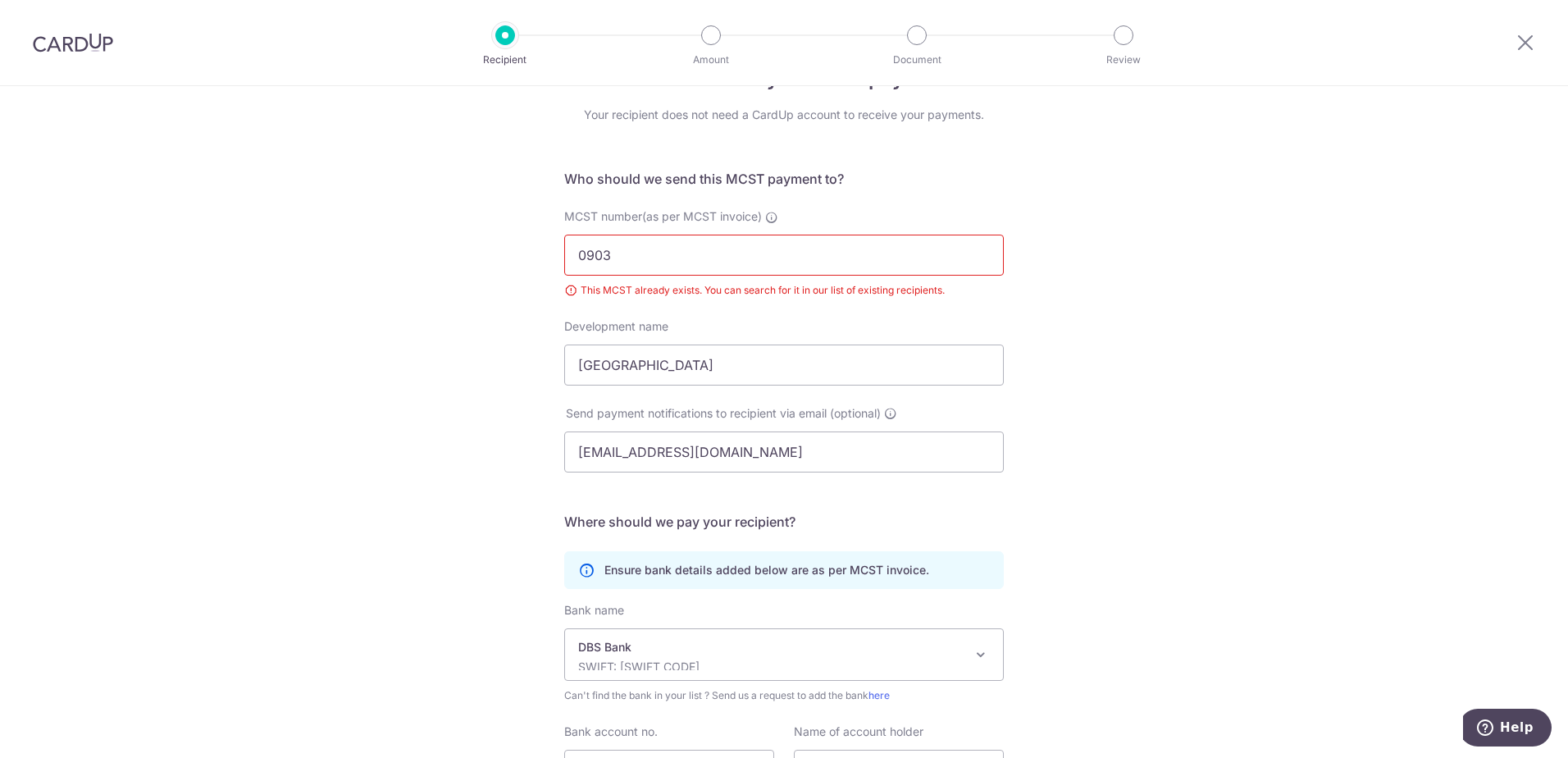
click at [673, 258] on input "0903" at bounding box center [784, 255] width 439 height 41
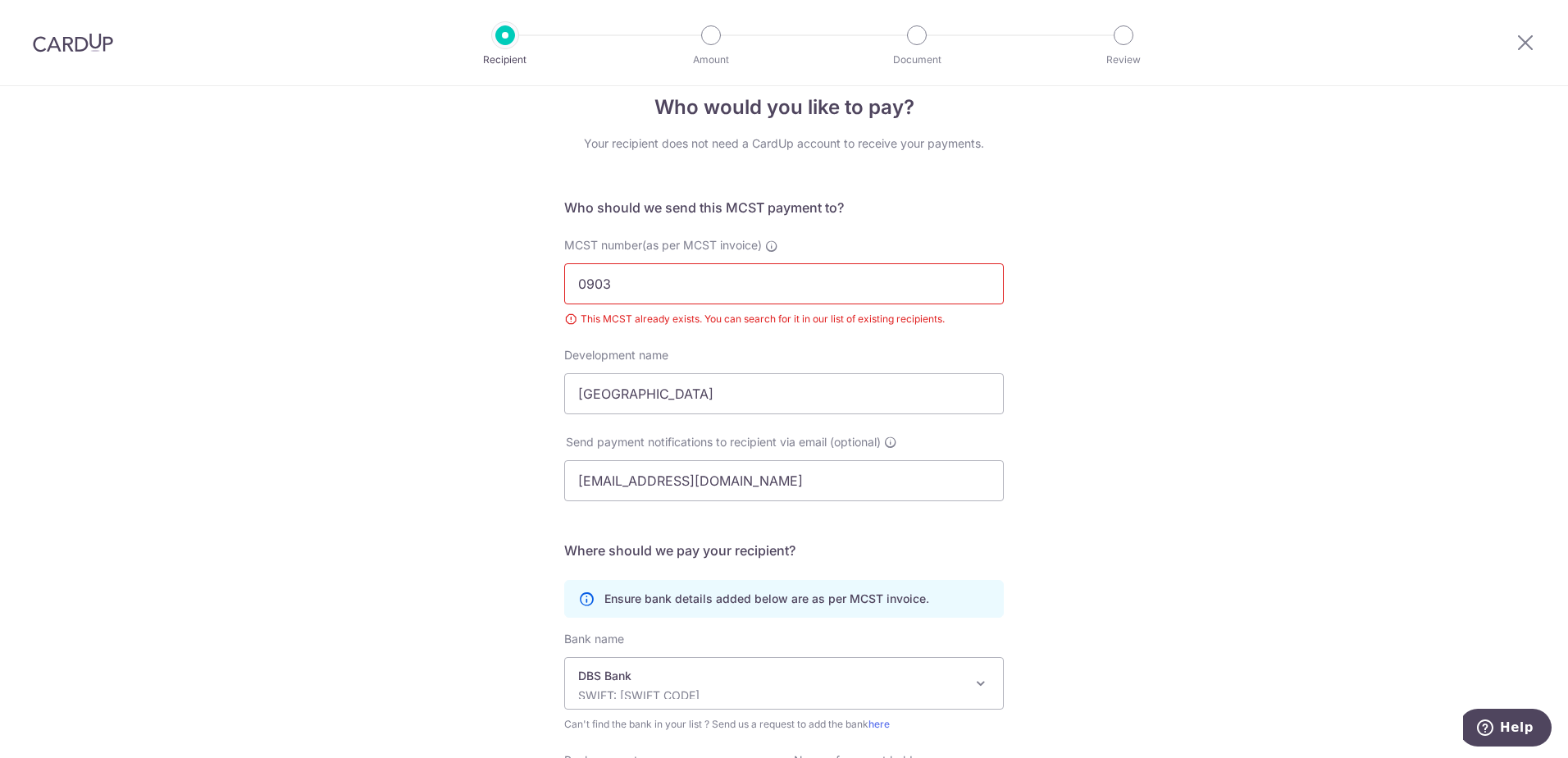
scroll to position [0, 0]
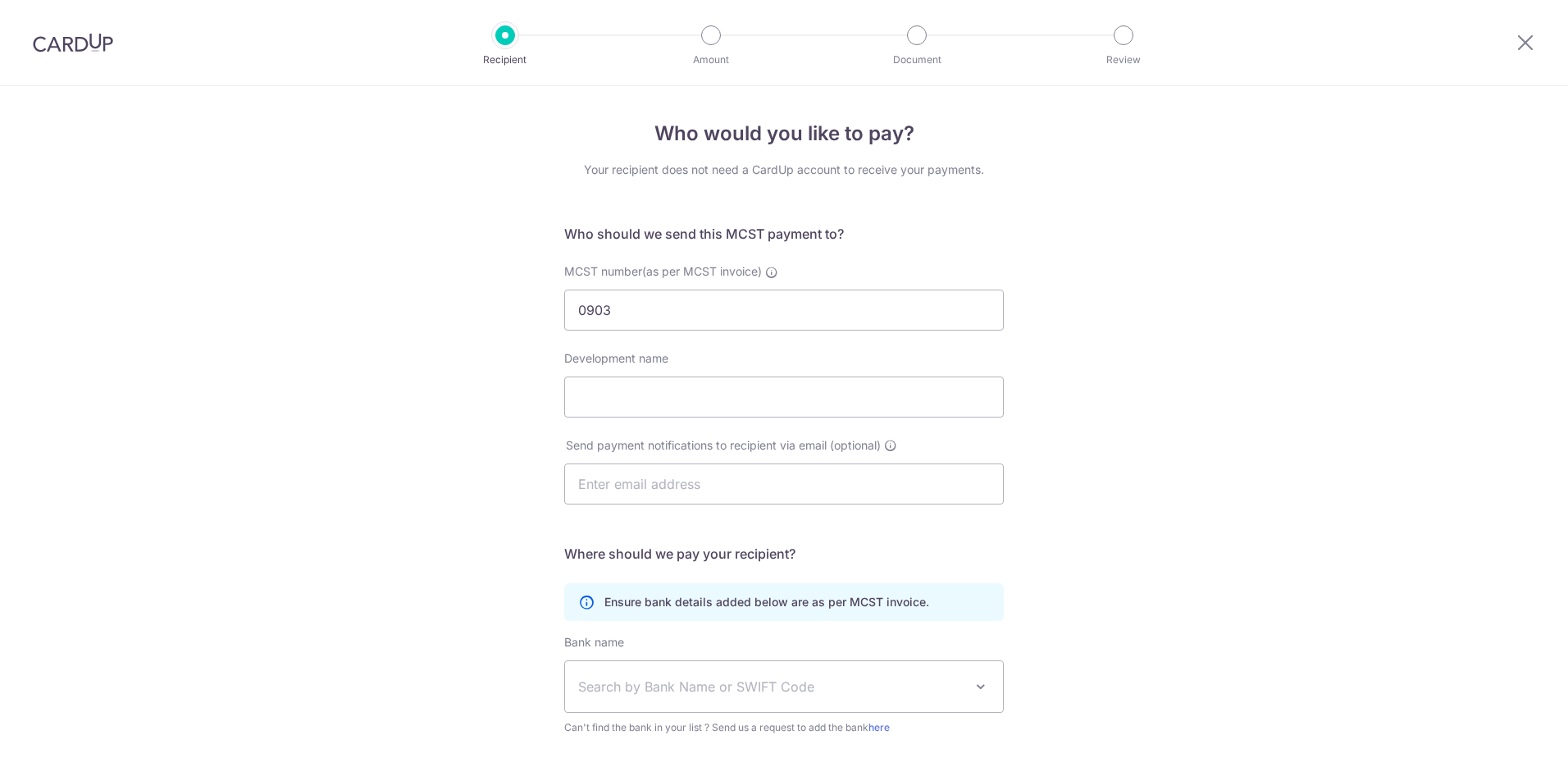
select select "6"
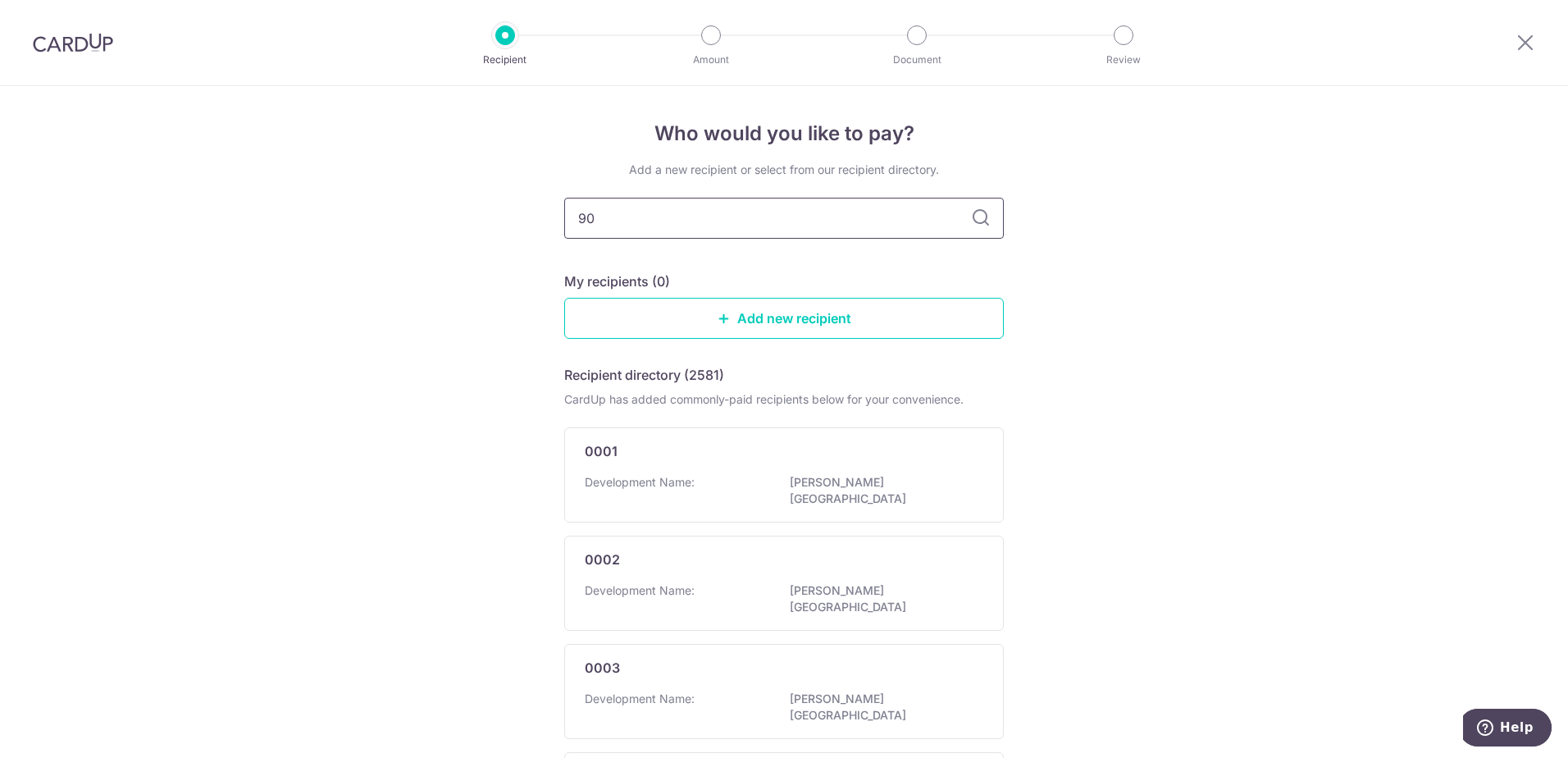
type input "903"
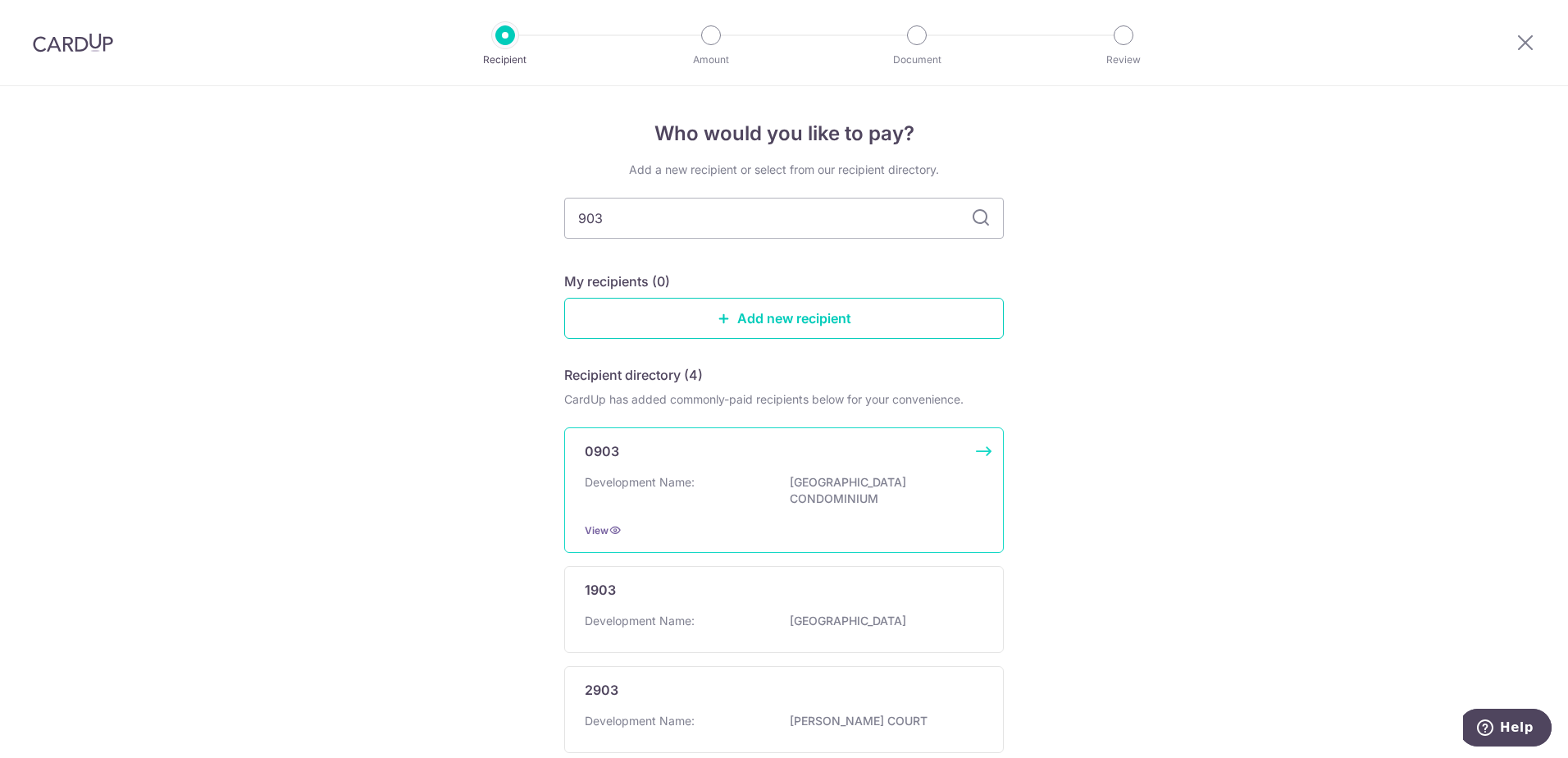
click at [921, 485] on p "CLEMENTI PARK CONDOMINIUM" at bounding box center [881, 490] width 184 height 33
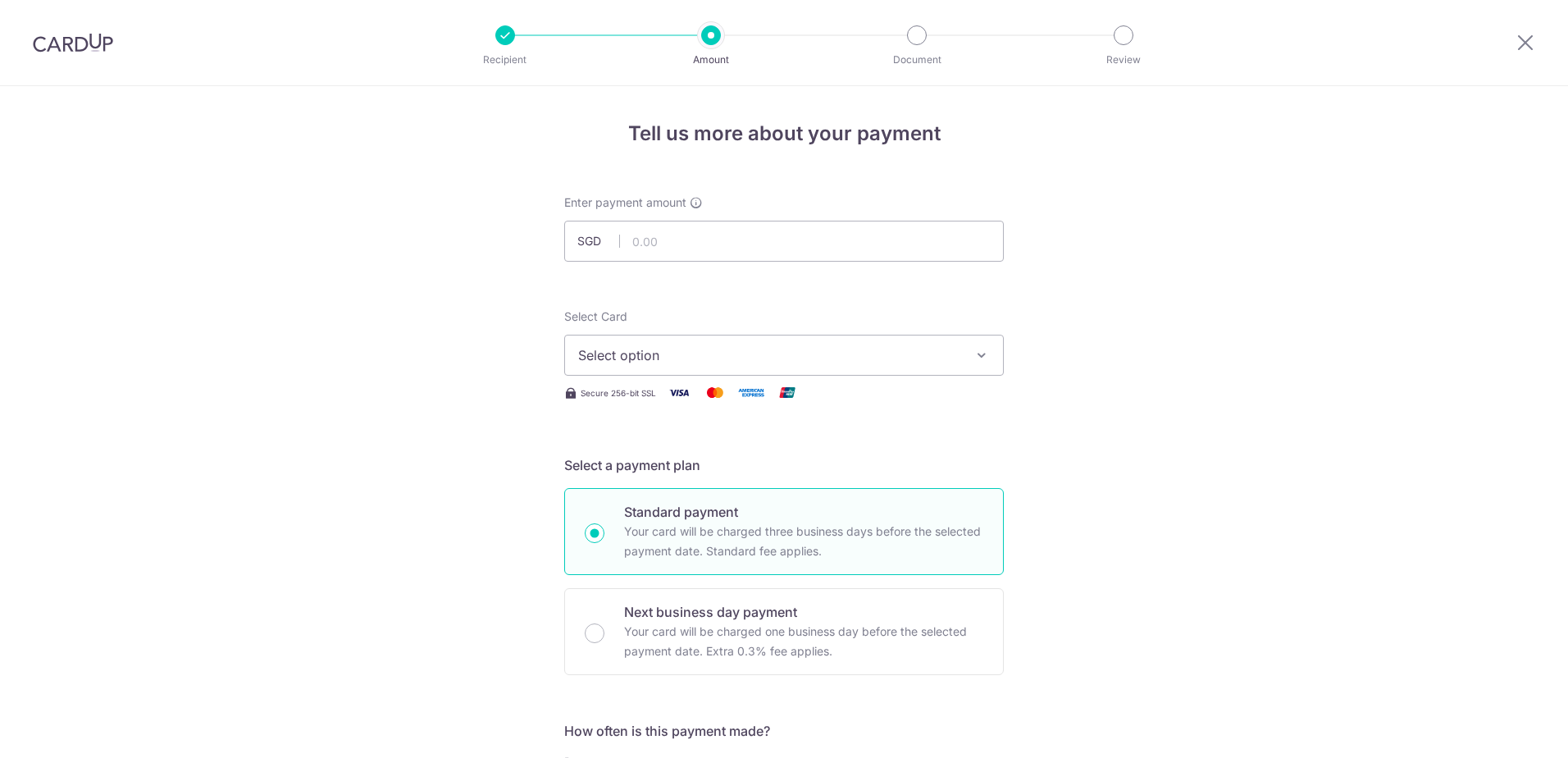
click at [761, 247] on input "text" at bounding box center [784, 241] width 439 height 41
type input "1,765.80"
click at [719, 363] on span "Select option" at bounding box center [769, 354] width 382 height 20
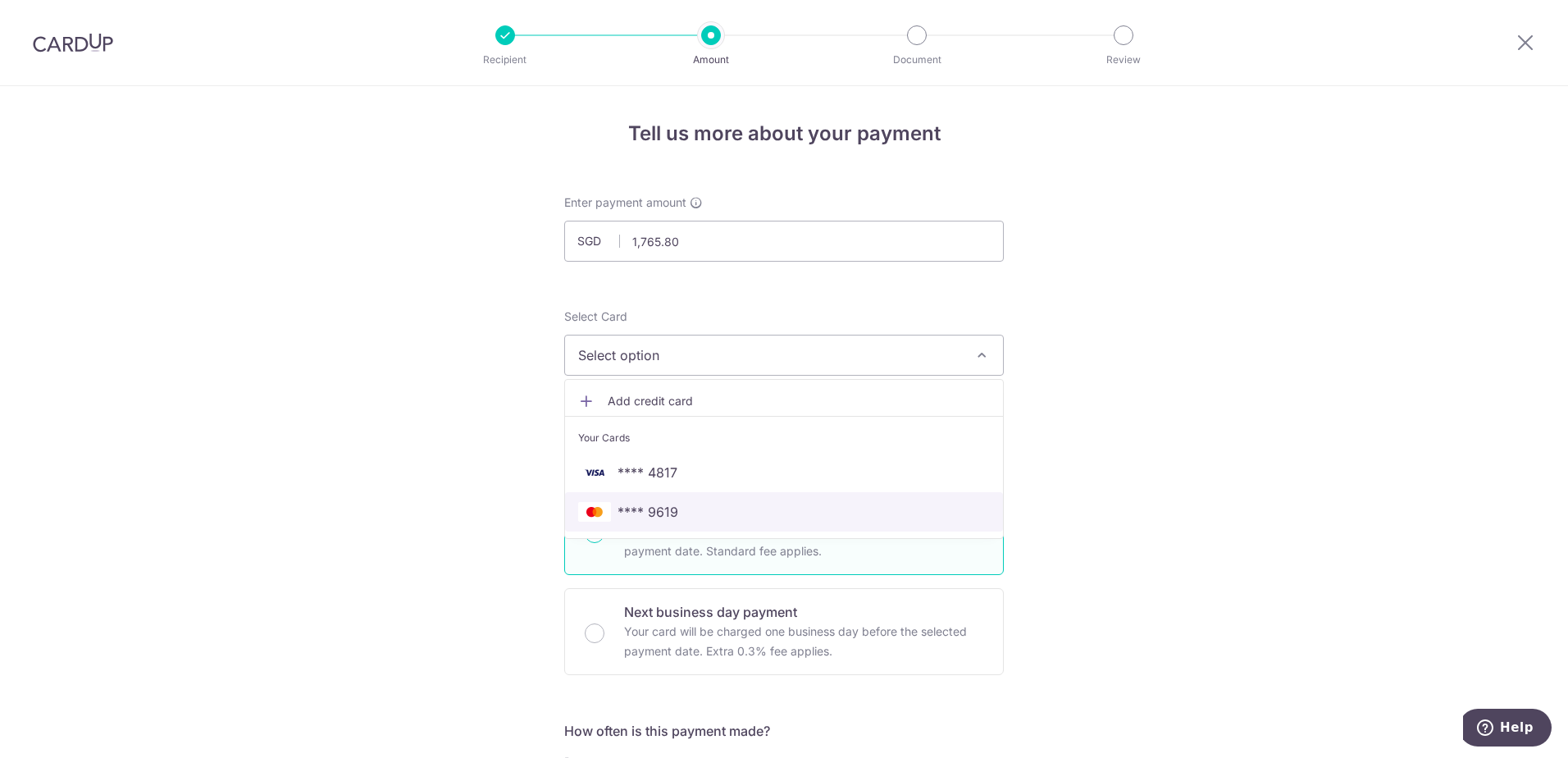
click at [721, 511] on span "**** 9619" at bounding box center [784, 511] width 411 height 20
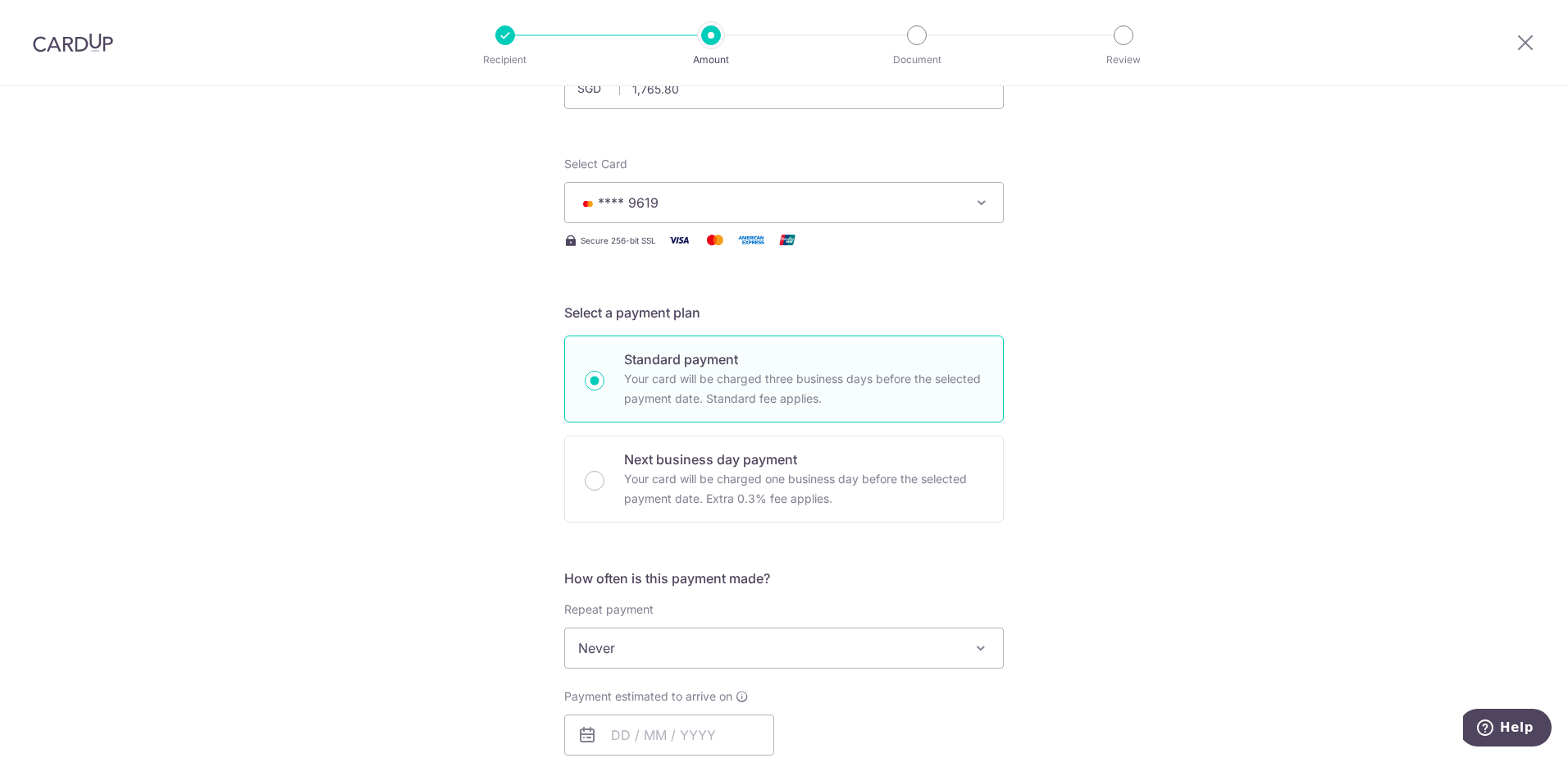
scroll to position [246, 0]
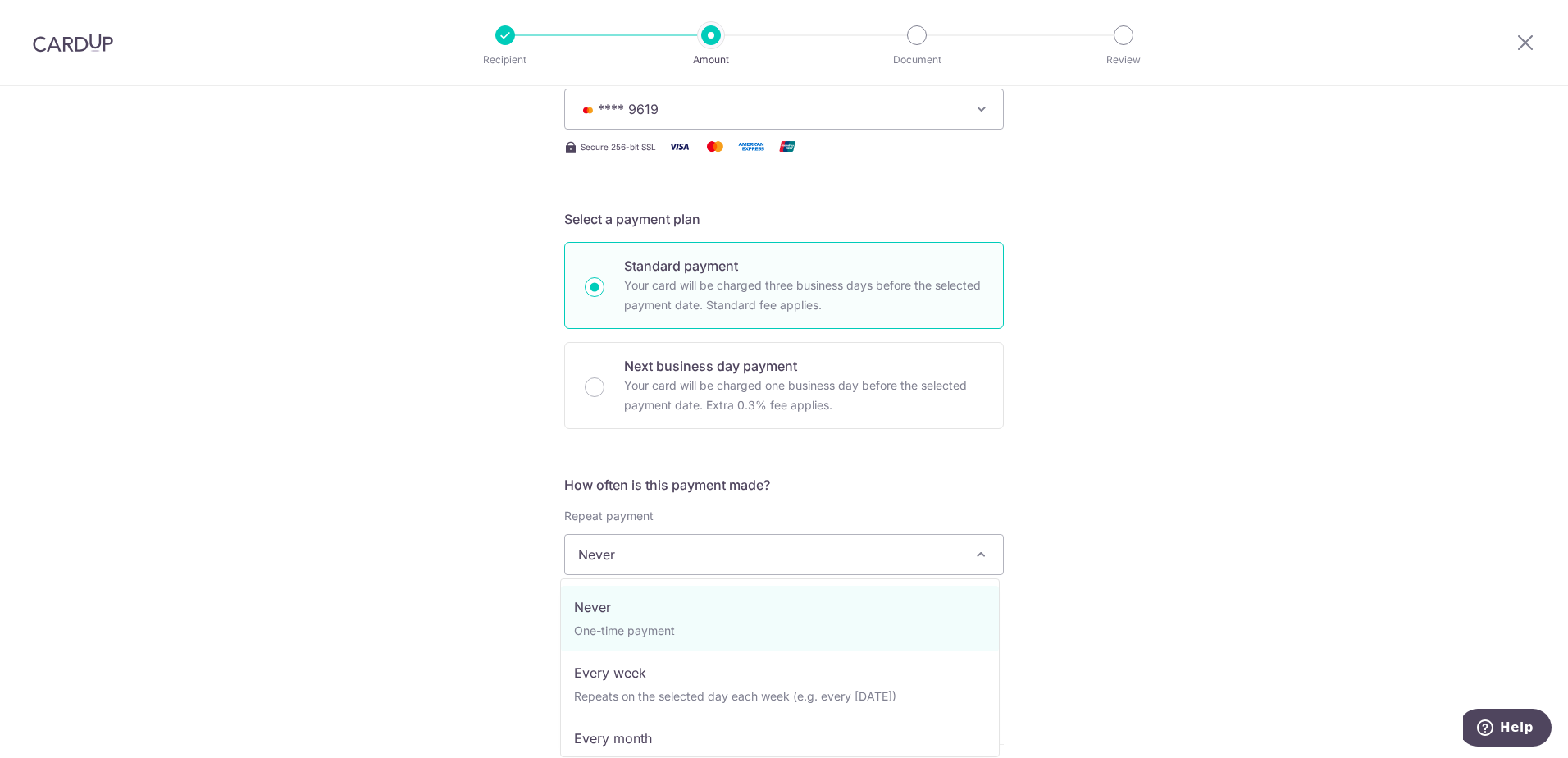
click at [662, 553] on span "Never" at bounding box center [784, 554] width 438 height 39
click at [418, 506] on div "Tell us more about your payment Enter payment amount SGD 1,765.80 1765.80 Selec…" at bounding box center [784, 581] width 1568 height 1483
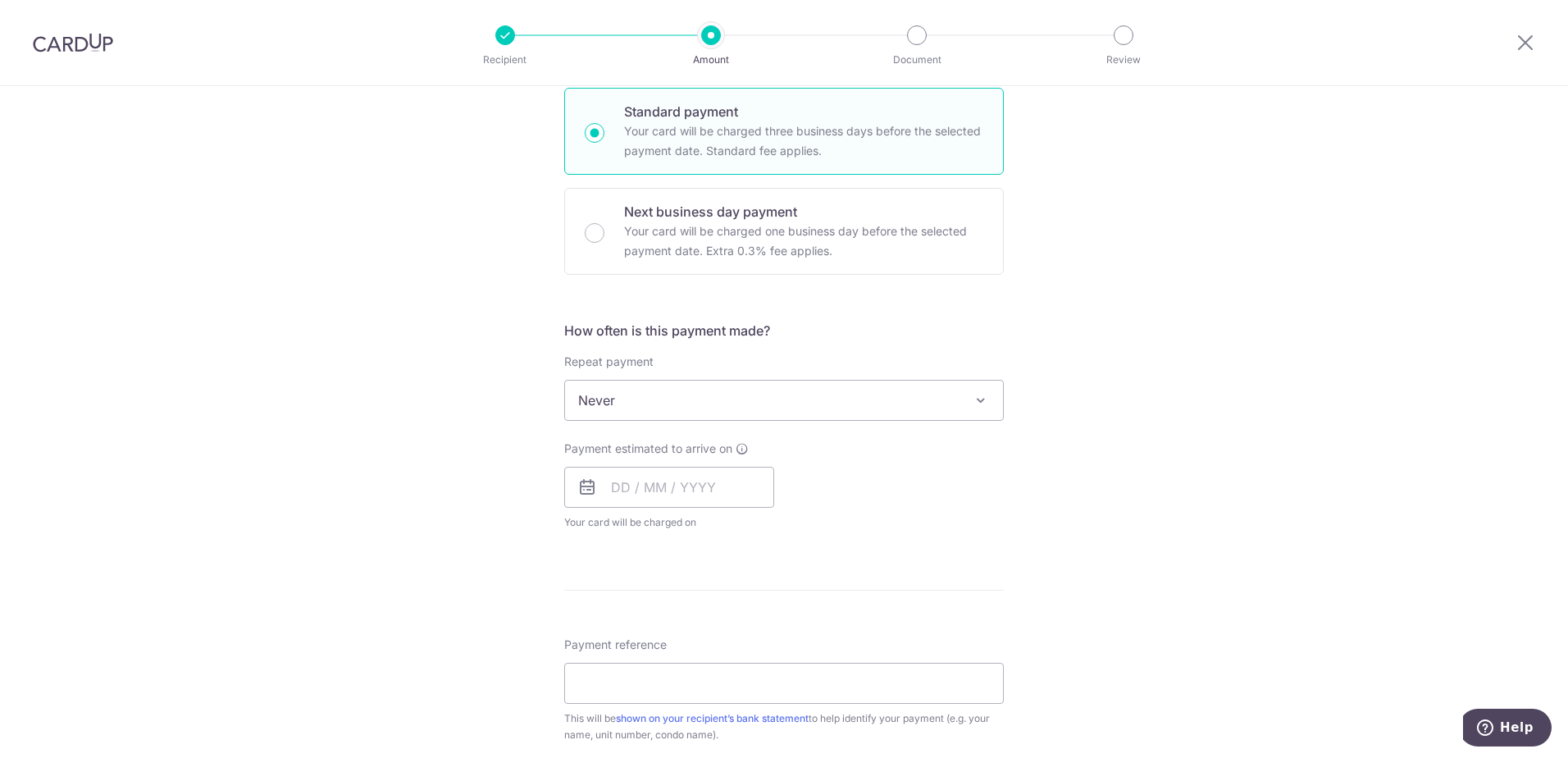
scroll to position [410, 0]
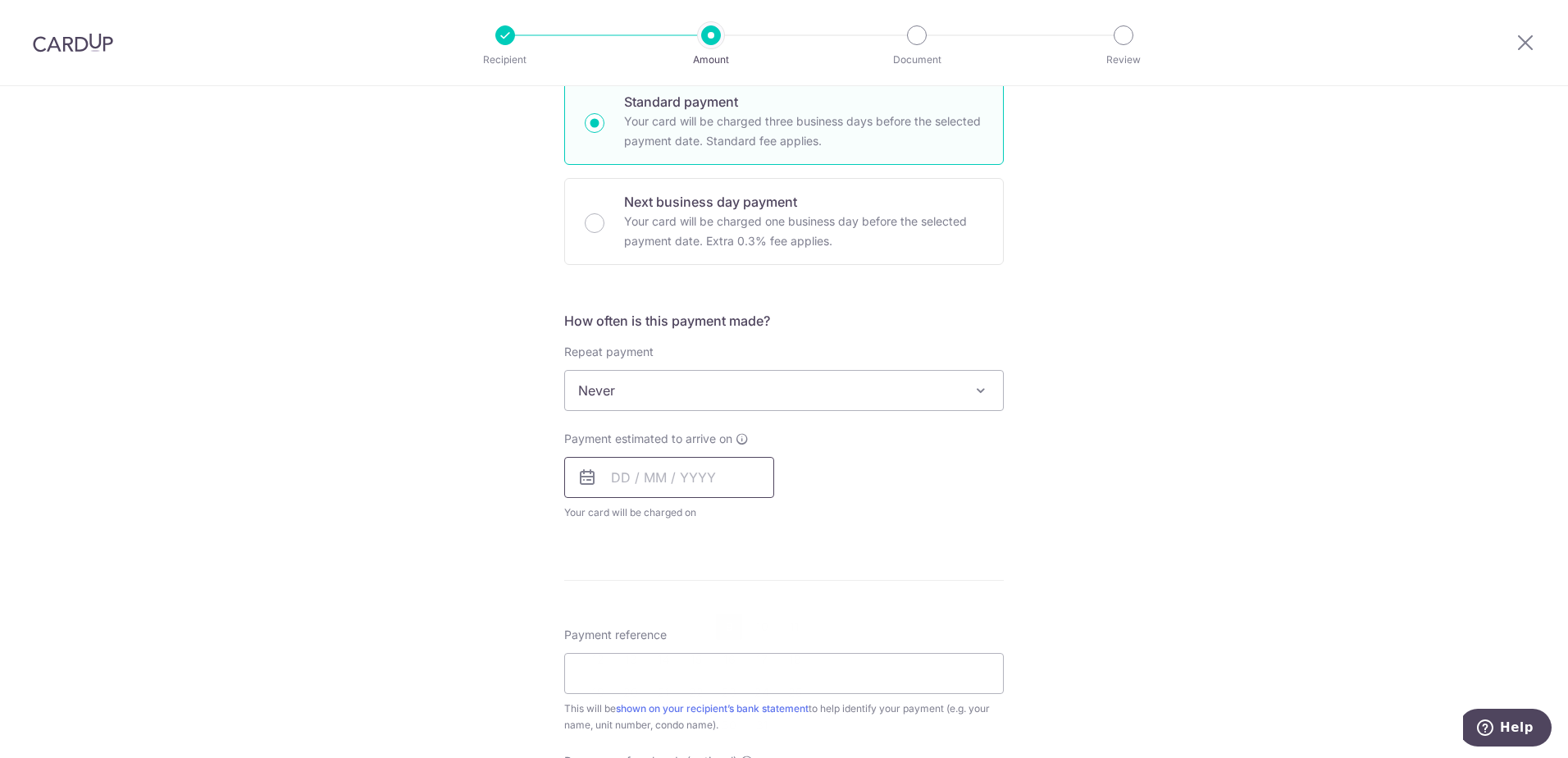
click at [601, 481] on input "text" at bounding box center [669, 478] width 210 height 41
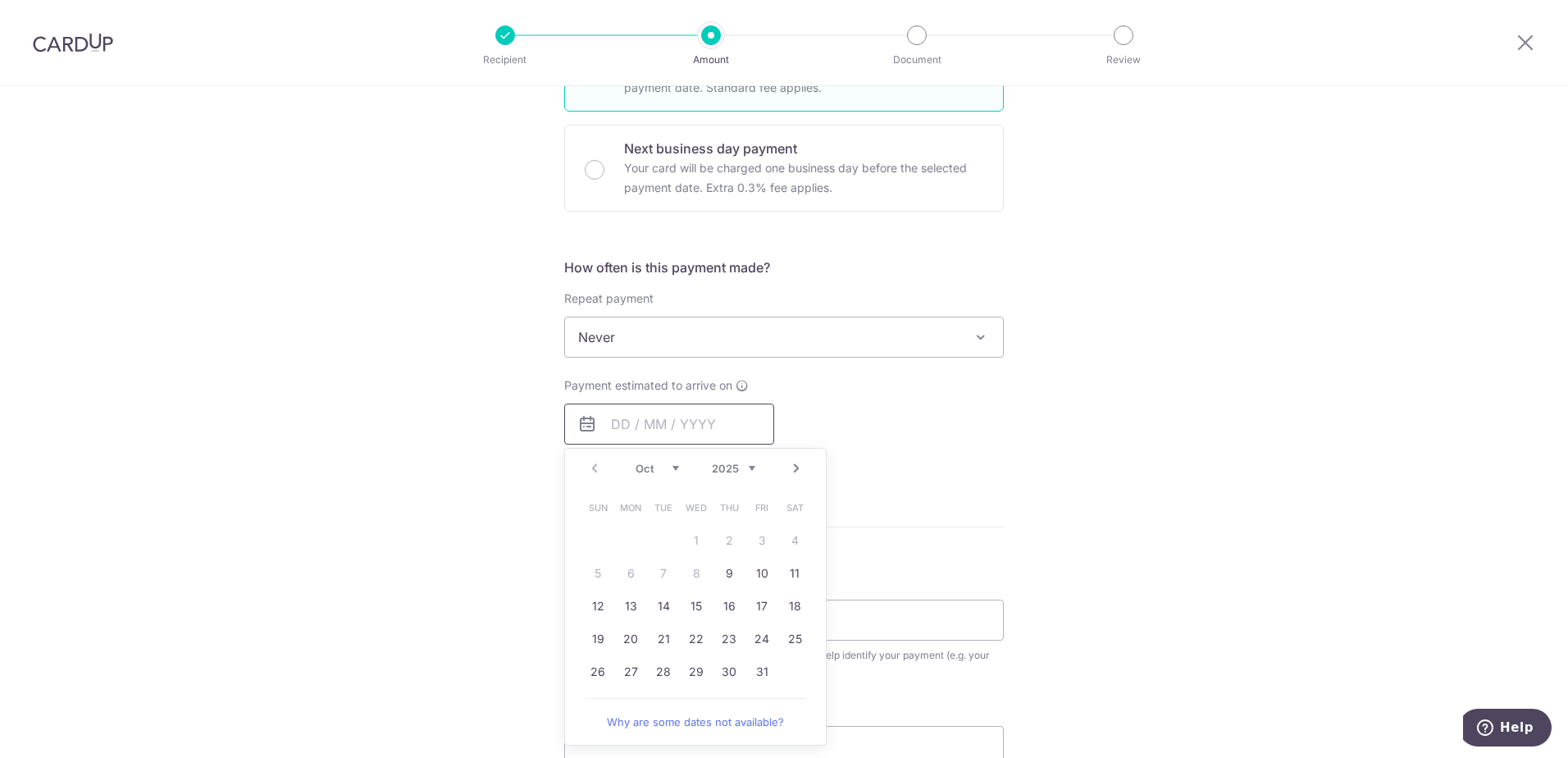
scroll to position [492, 0]
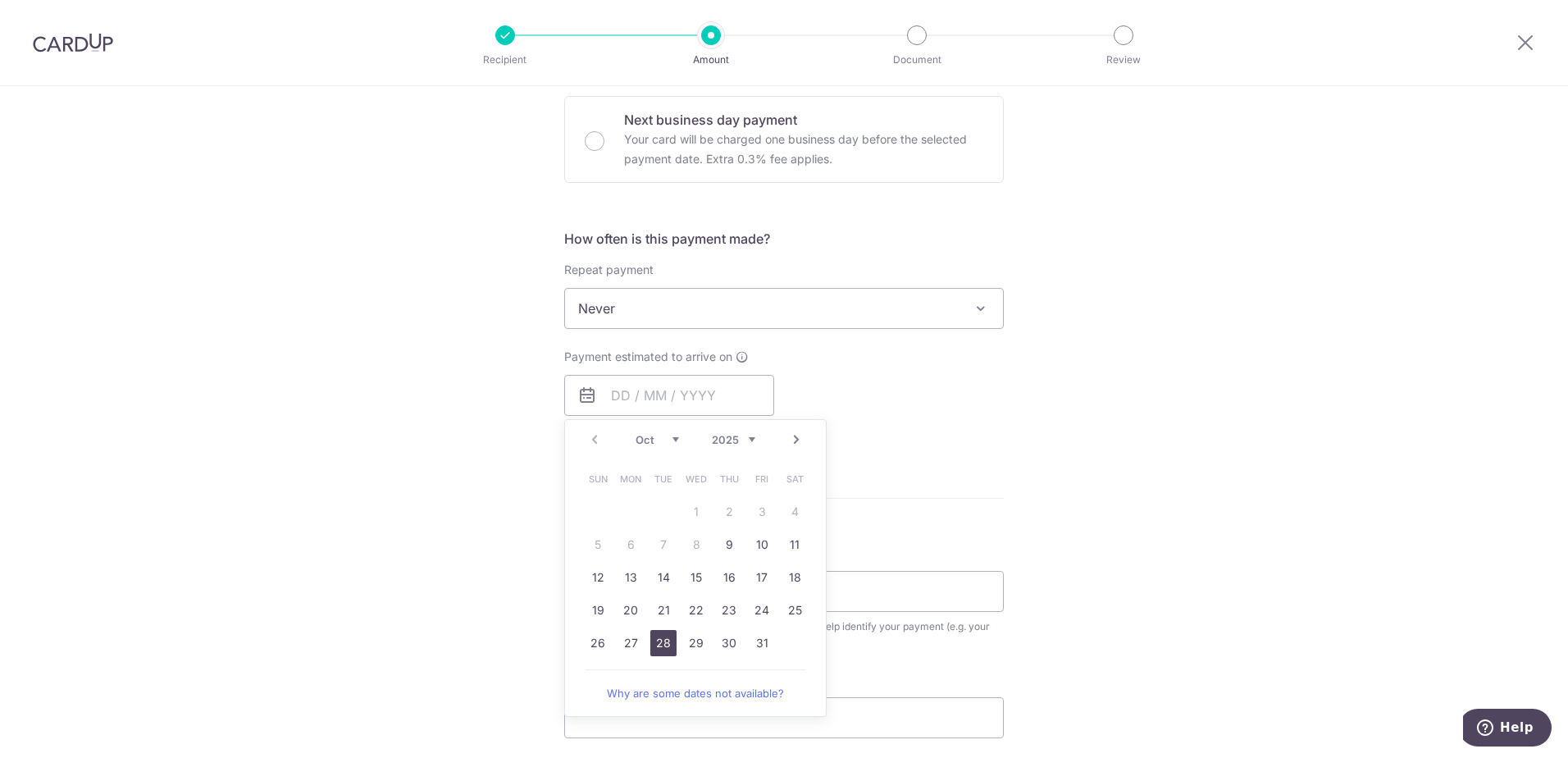
click at [656, 645] on link "28" at bounding box center [663, 643] width 26 height 26
type input "[DATE]"
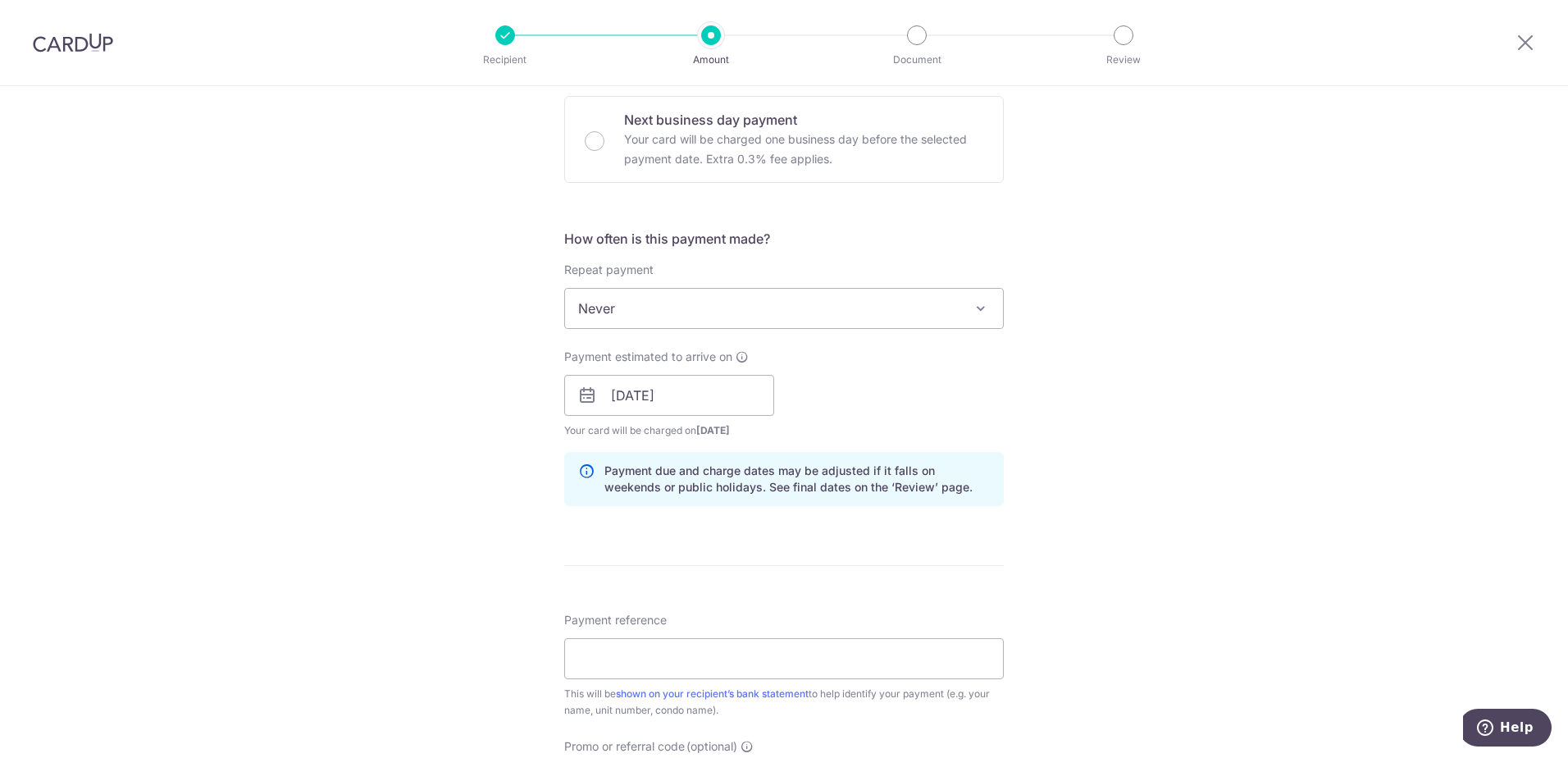
click at [695, 556] on form "Enter payment amount SGD 1,765.80 1765.80 Select Card **** 9619 Add credit card…" at bounding box center [784, 384] width 439 height 1366
click at [649, 647] on input "Payment reference" at bounding box center [784, 659] width 439 height 41
paste input "137#01-15/1900308"
type input "137#01-15/1900308"
drag, startPoint x: 623, startPoint y: 654, endPoint x: 641, endPoint y: 662, distance: 19.7
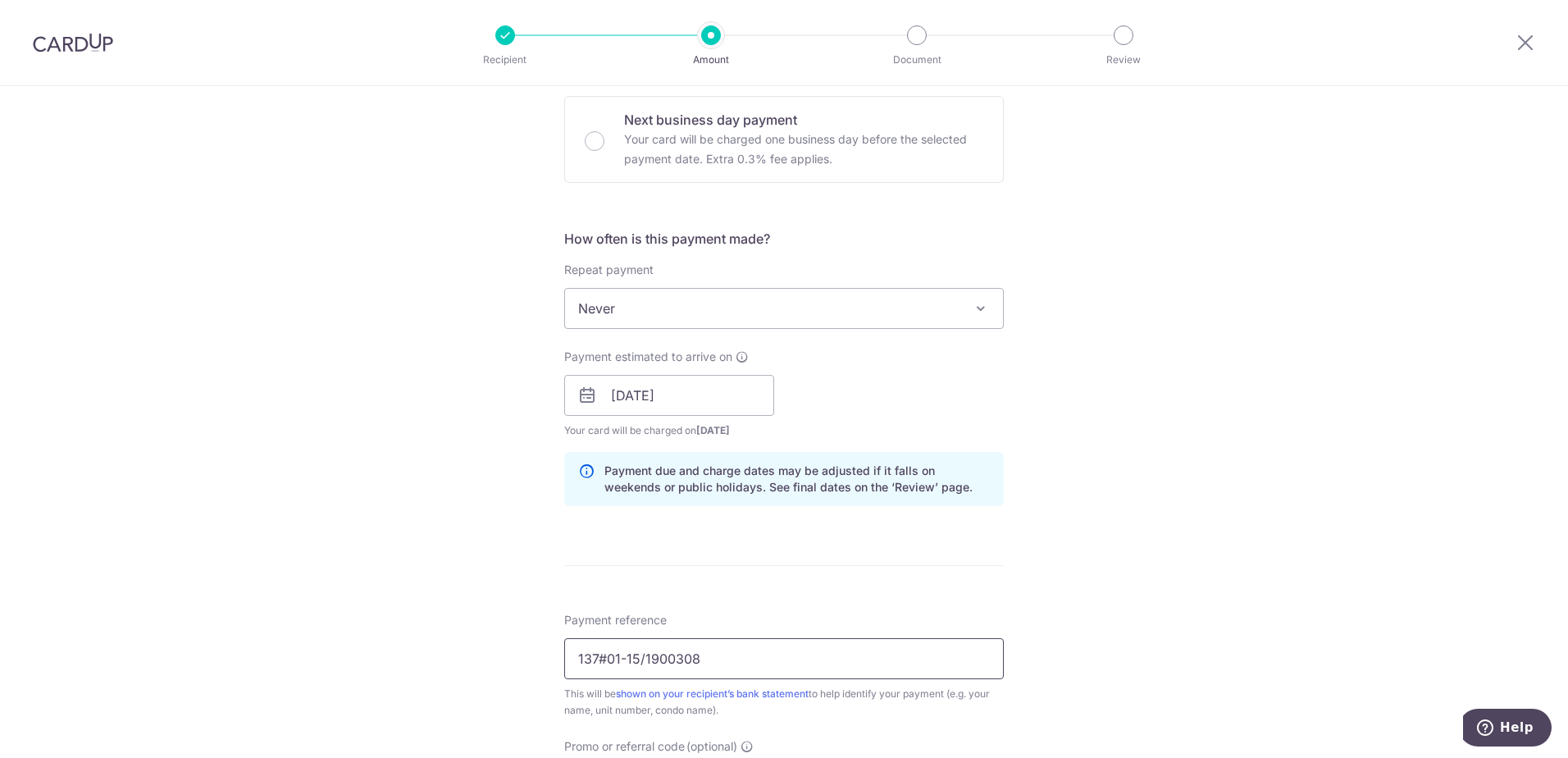
click at [641, 662] on input "137#01-15/1900308" at bounding box center [784, 659] width 439 height 41
click at [400, 674] on div "Tell us more about your payment Enter payment amount SGD 1,765.80 1765.80 Selec…" at bounding box center [784, 369] width 1568 height 1551
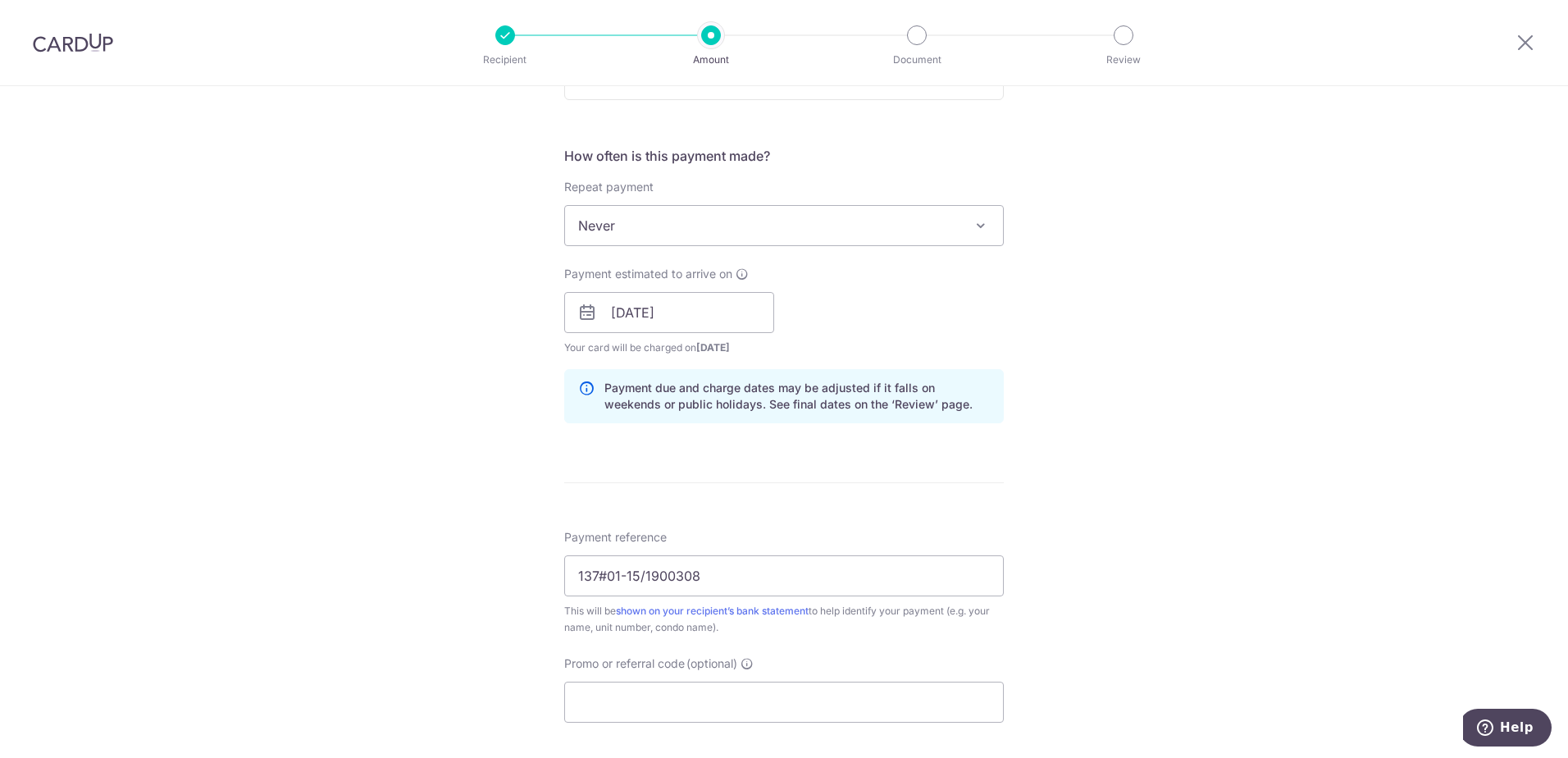
scroll to position [880, 0]
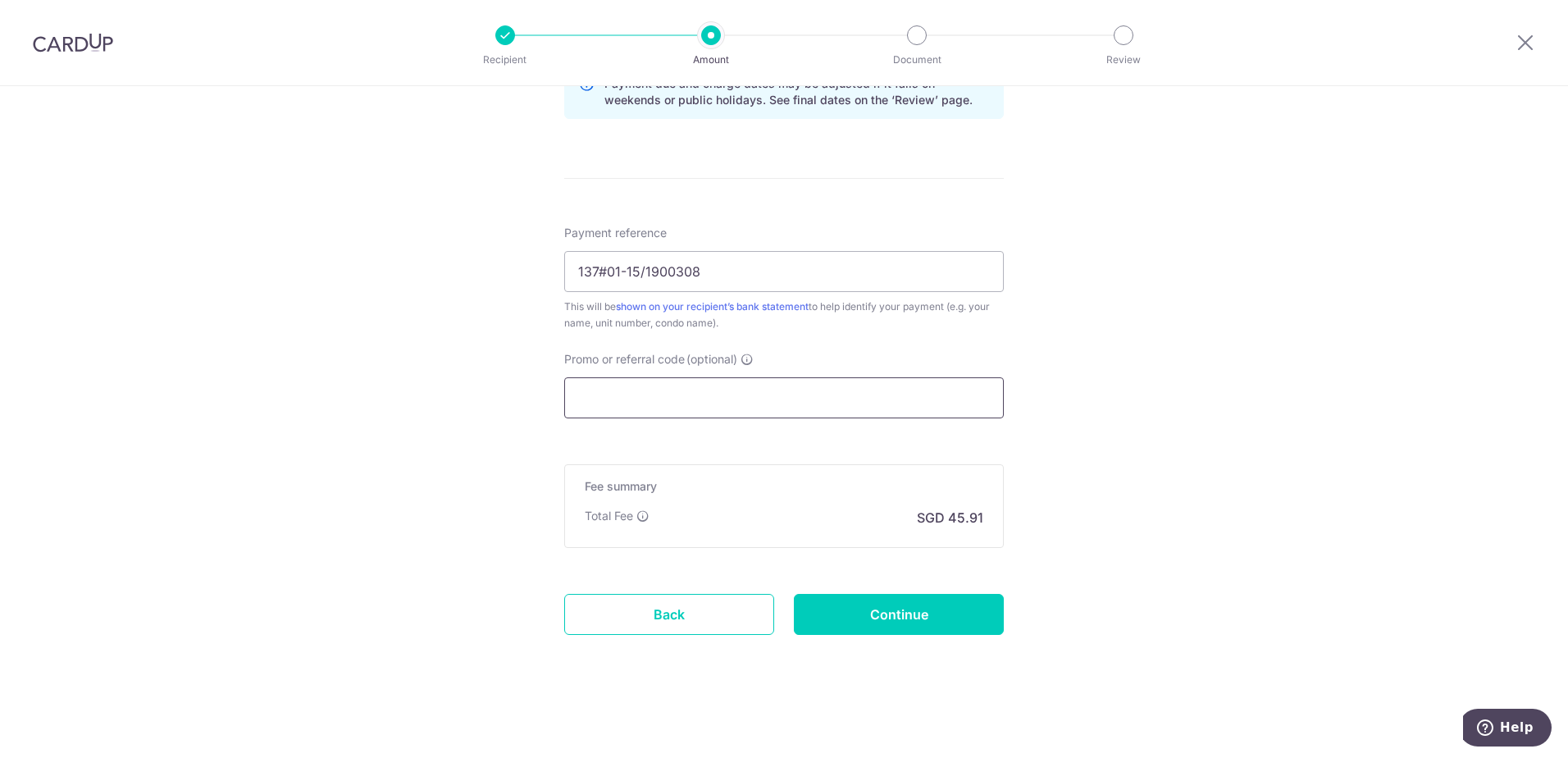
click at [633, 409] on input "Promo or referral code (optional)" at bounding box center [784, 398] width 439 height 41
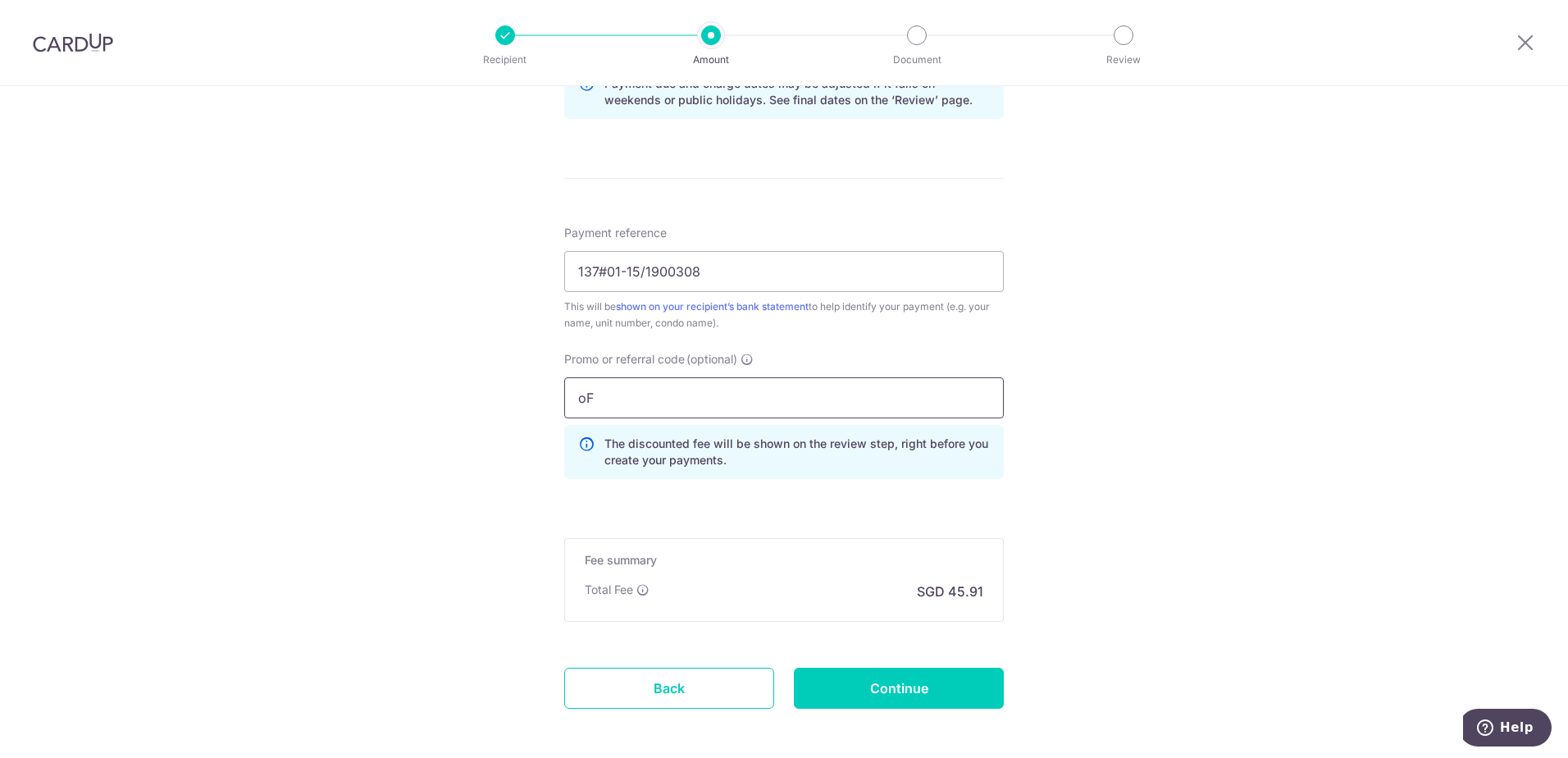
type input "o"
type input "OFF225"
click at [936, 712] on form "Enter payment amount SGD 1,765.80 1765.80 Select Card **** 9619 Add credit card…" at bounding box center [784, 35] width 439 height 1439
click at [962, 703] on input "Continue" at bounding box center [898, 688] width 210 height 41
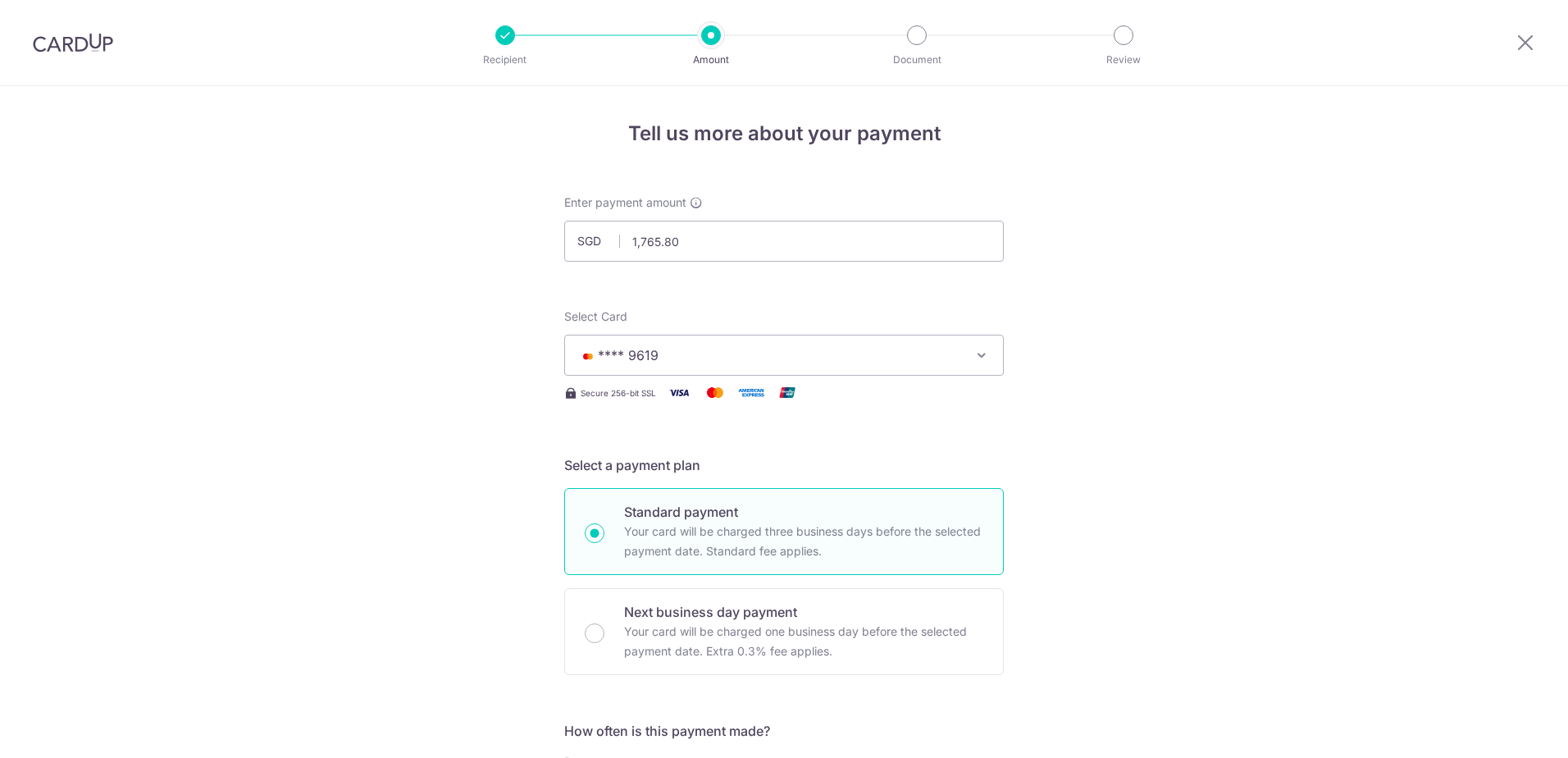
scroll to position [976, 0]
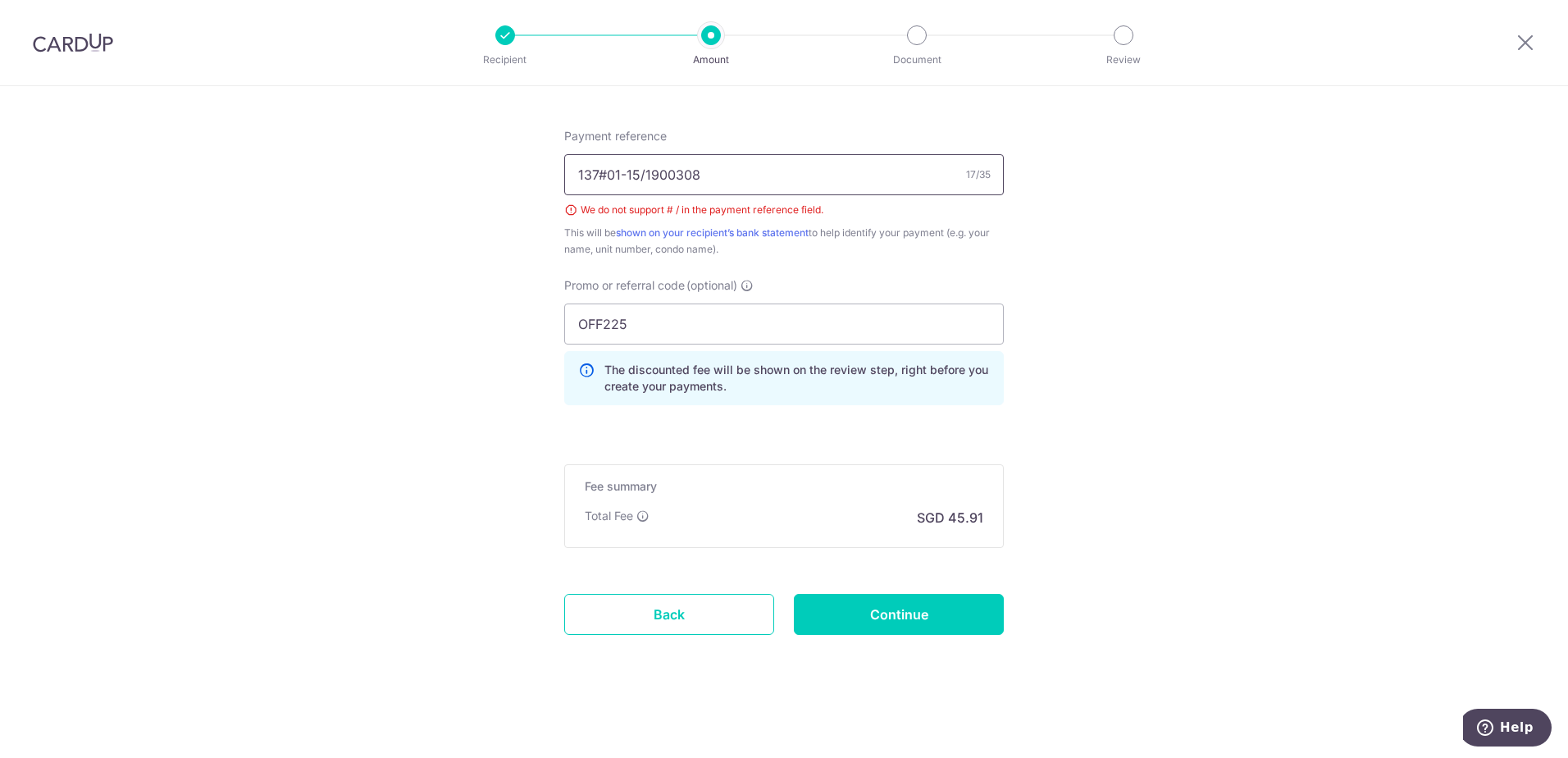
click at [638, 177] on input "137#01-15/1900308" at bounding box center [784, 175] width 439 height 41
click at [605, 174] on input "137#01-15/1900308" at bounding box center [784, 175] width 439 height 41
type input "[PHONE_NUMBER]/1900308"
click at [870, 606] on input "Continue" at bounding box center [898, 614] width 210 height 41
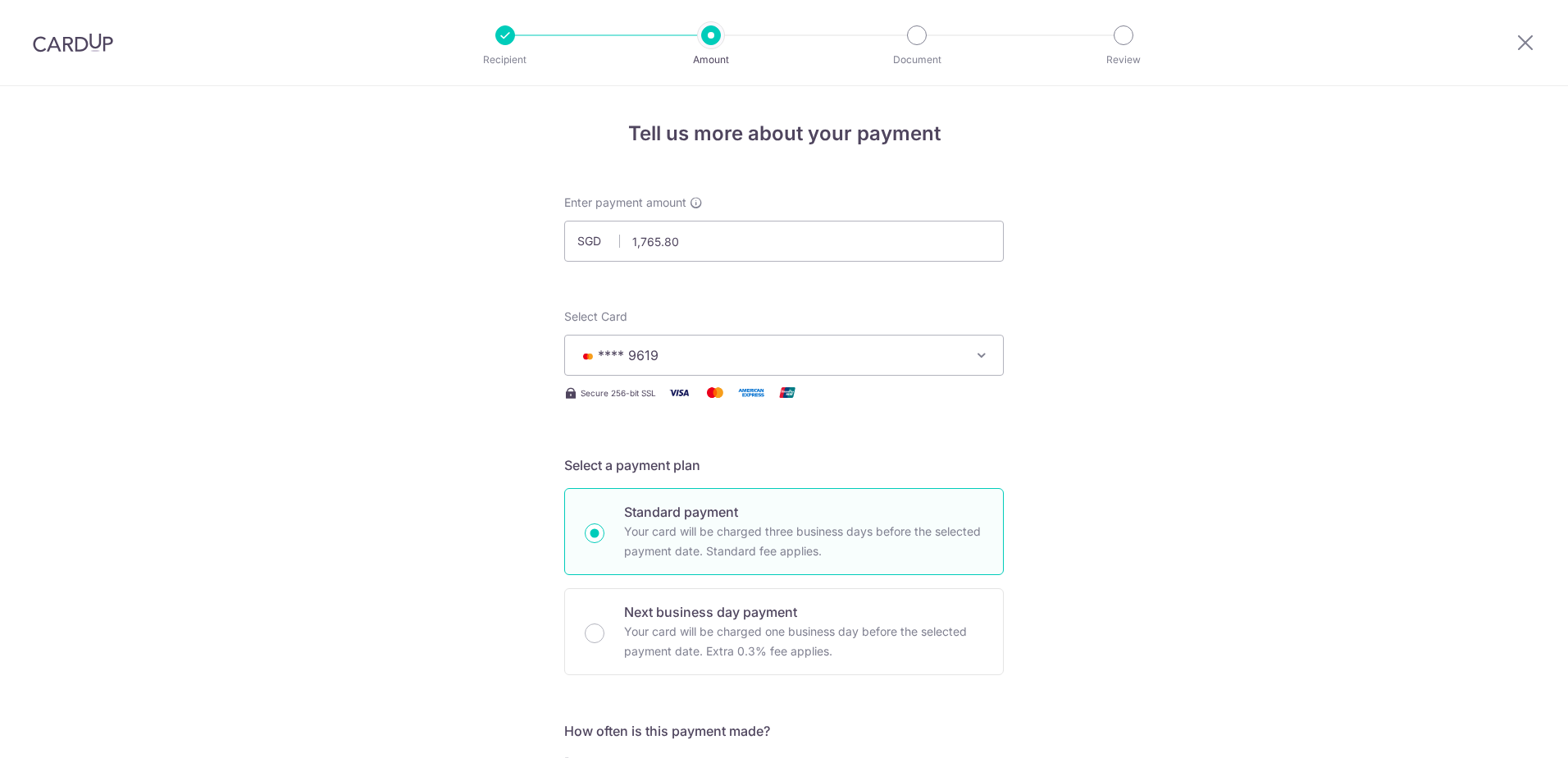
scroll to position [976, 0]
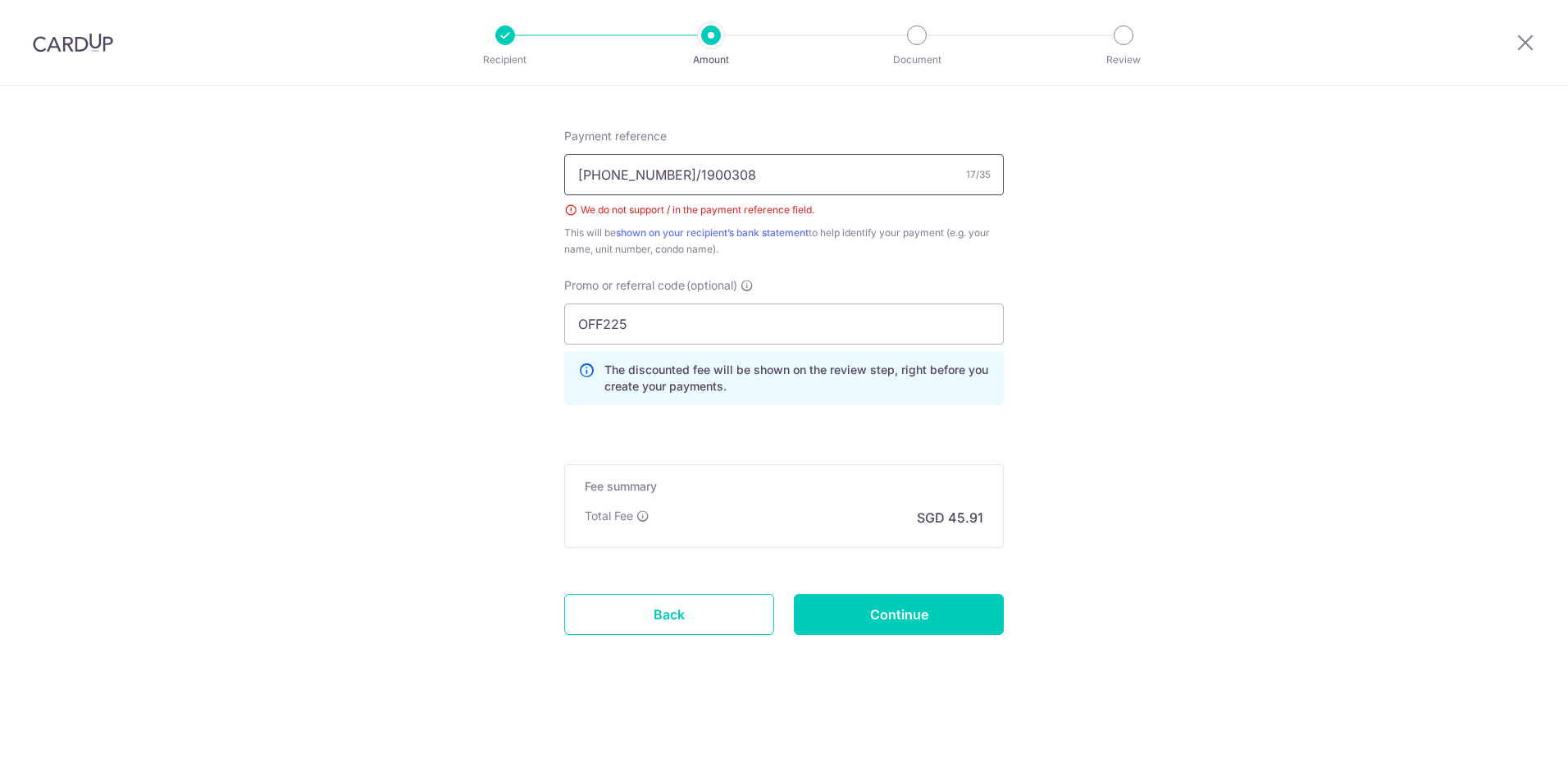
click at [639, 172] on input "[PHONE_NUMBER]/1900308" at bounding box center [784, 175] width 439 height 41
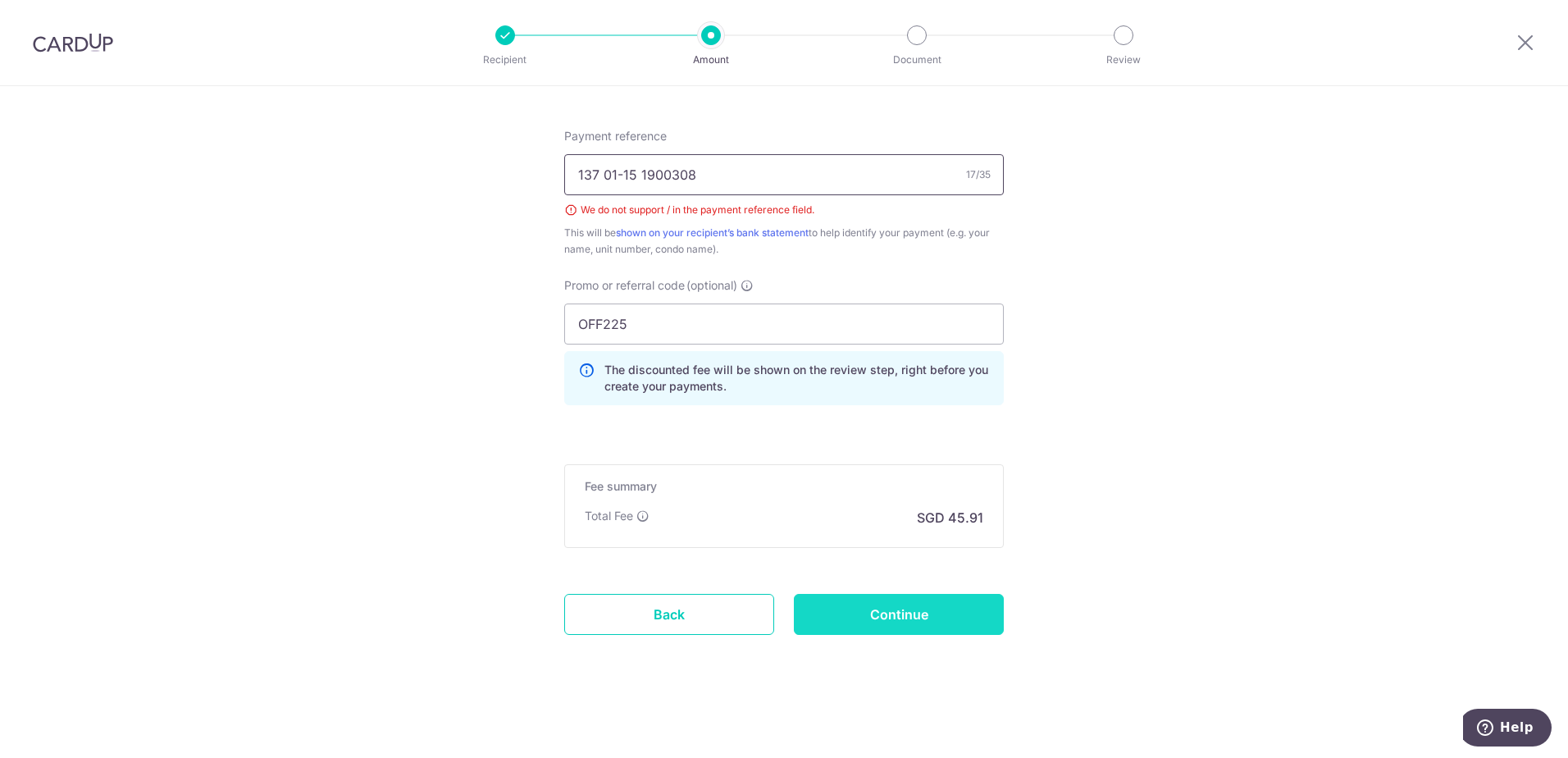
type input "137 01-15 1900308"
click at [904, 612] on input "Continue" at bounding box center [898, 614] width 210 height 41
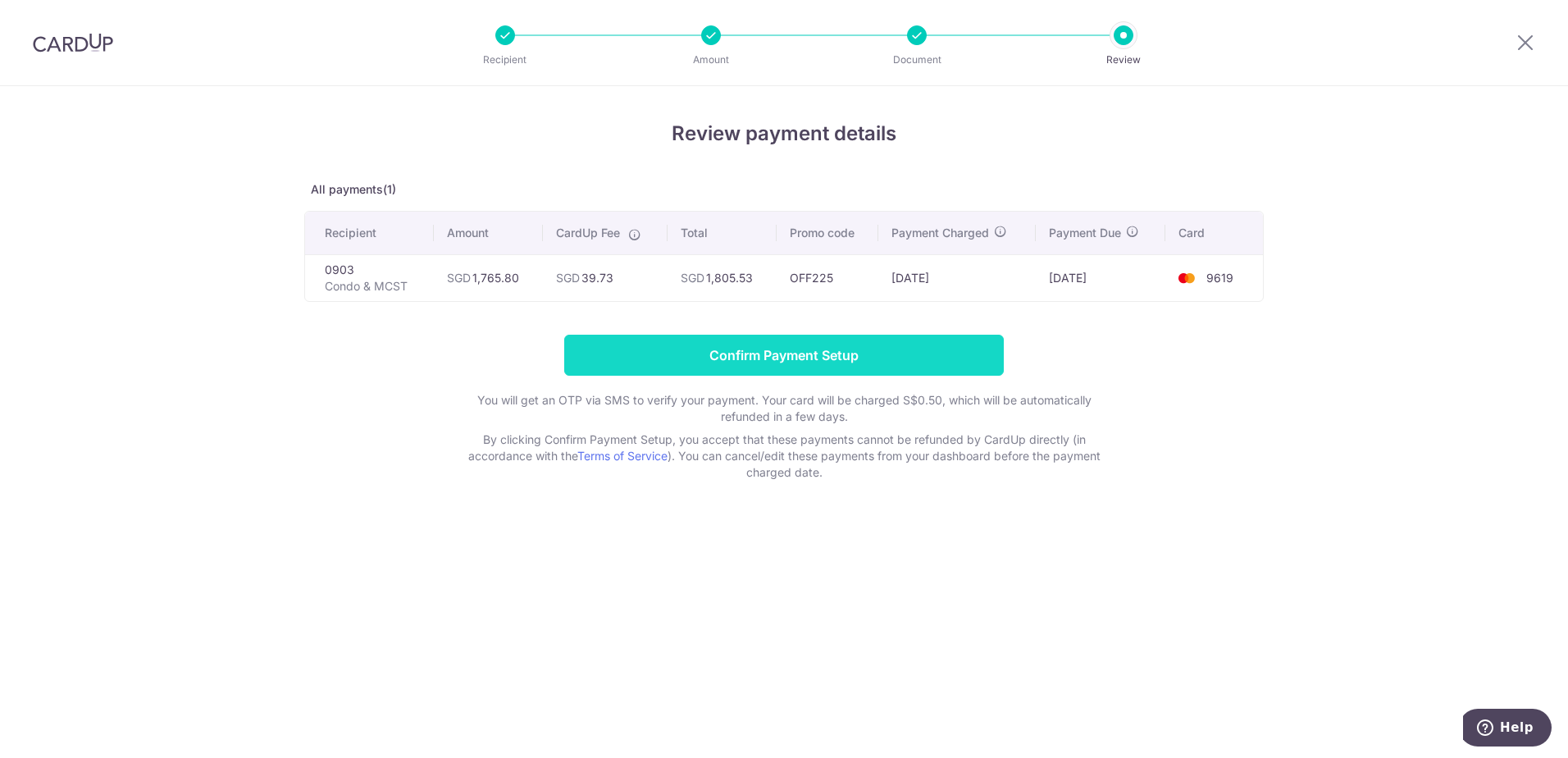
click at [788, 354] on input "Confirm Payment Setup" at bounding box center [784, 355] width 439 height 41
